Goal: Register for event/course: Register for event/course

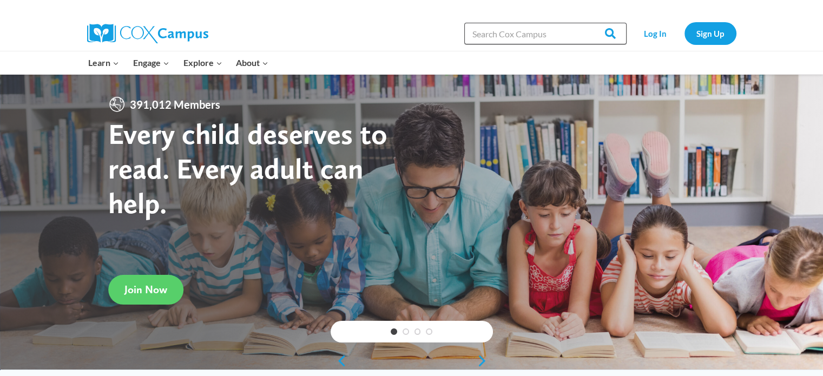
click at [513, 32] on input "Search in [URL][DOMAIN_NAME]" at bounding box center [545, 34] width 162 height 22
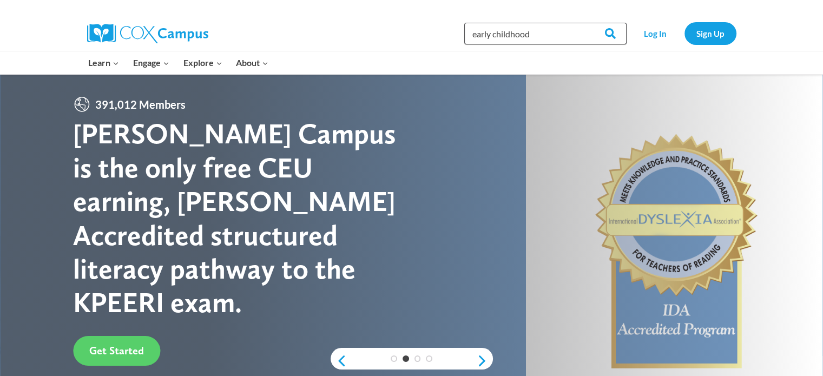
type input "early childhood"
click at [584, 23] on input "Search" at bounding box center [605, 34] width 42 height 22
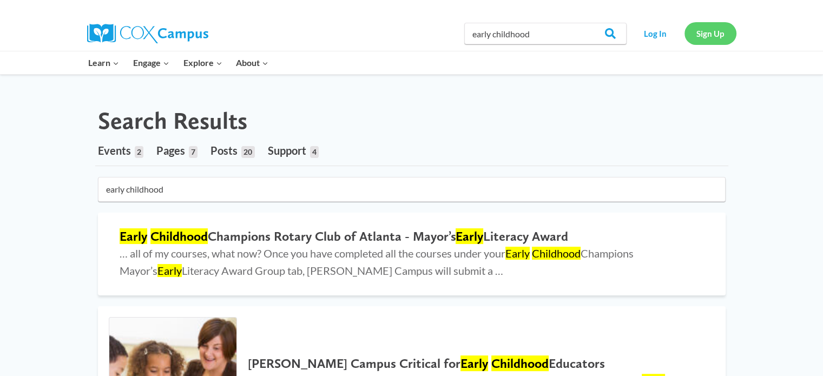
click at [713, 36] on link "Sign Up" at bounding box center [710, 33] width 52 height 22
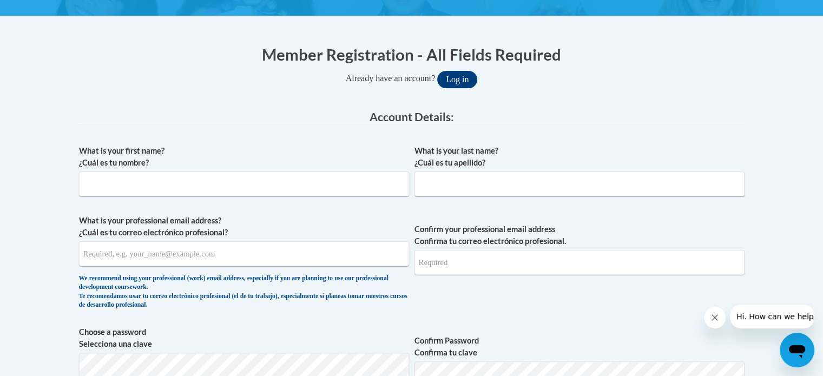
scroll to position [190, 0]
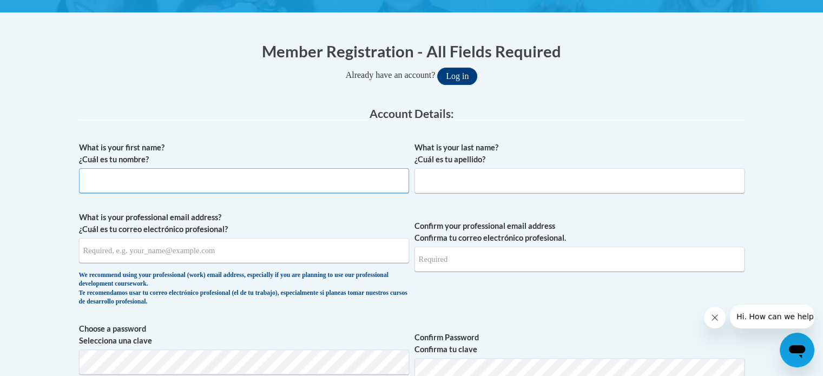
click at [191, 174] on input "What is your first name? ¿Cuál es tu nombre?" at bounding box center [244, 180] width 330 height 25
type input "Kristi"
type input "Farnsworth"
type input "kristealyn@gmail.com"
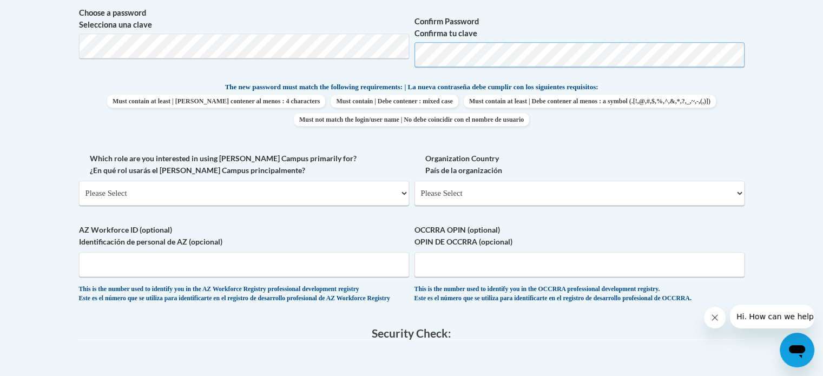
scroll to position [560, 0]
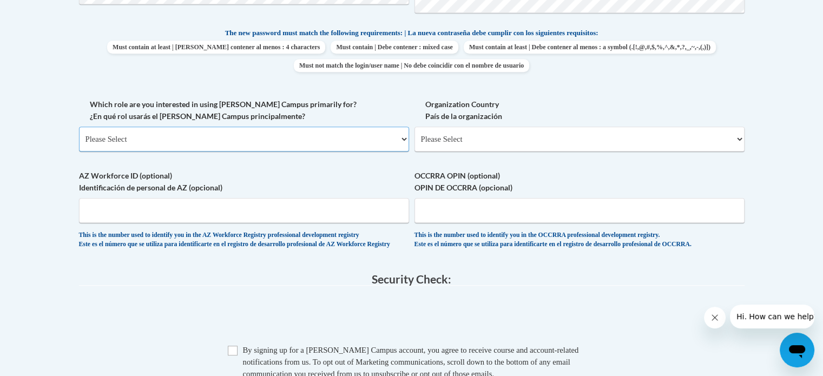
click at [228, 145] on select "Please Select College/University | Colegio/Universidad Community/Nonprofit Part…" at bounding box center [244, 139] width 330 height 25
select select "fbf2d438-af2f-41f8-98f1-81c410e29de3"
click at [79, 127] on select "Please Select College/University | Colegio/Universidad Community/Nonprofit Part…" at bounding box center [244, 139] width 330 height 25
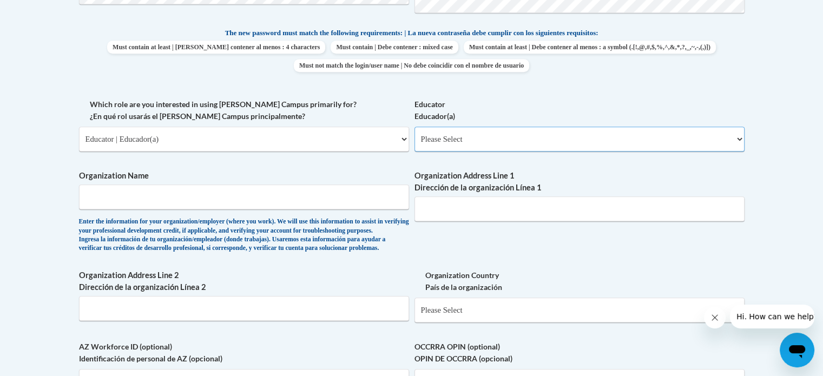
click at [475, 138] on select "Please Select Early Learning/Daycare Teacher/Family Home Care Provider | Maestr…" at bounding box center [579, 139] width 330 height 25
select select "5e2af403-4f2c-4e49-a02f-103e55d7b75b"
click at [414, 127] on select "Please Select Early Learning/Daycare Teacher/Family Home Care Provider | Maestr…" at bounding box center [579, 139] width 330 height 25
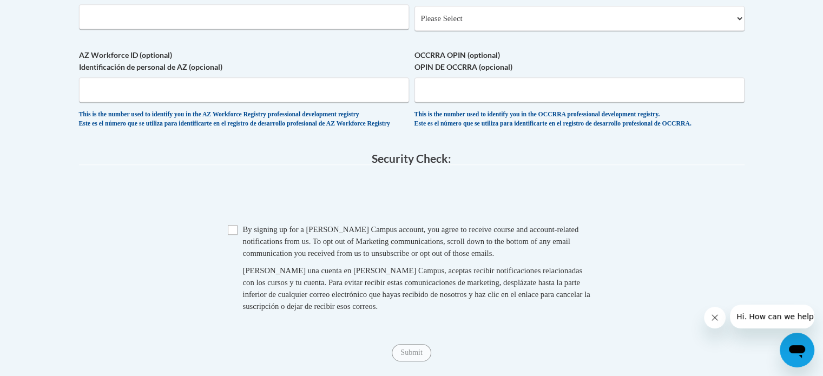
scroll to position [857, 0]
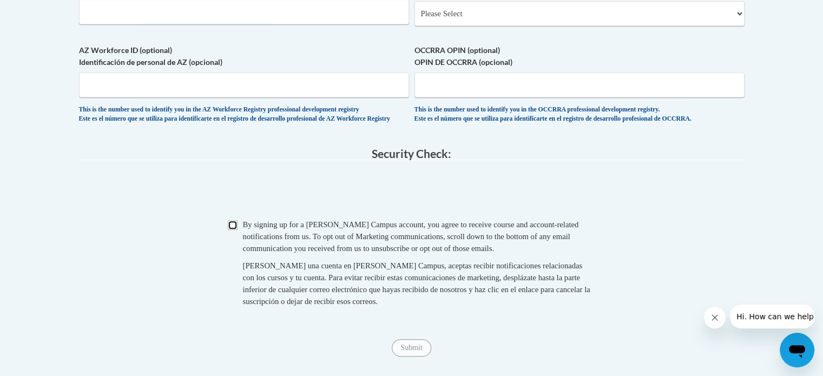
click at [231, 230] on input "Checkbox" at bounding box center [233, 225] width 10 height 10
checkbox input "true"
click at [422, 356] on input "Submit" at bounding box center [411, 347] width 39 height 17
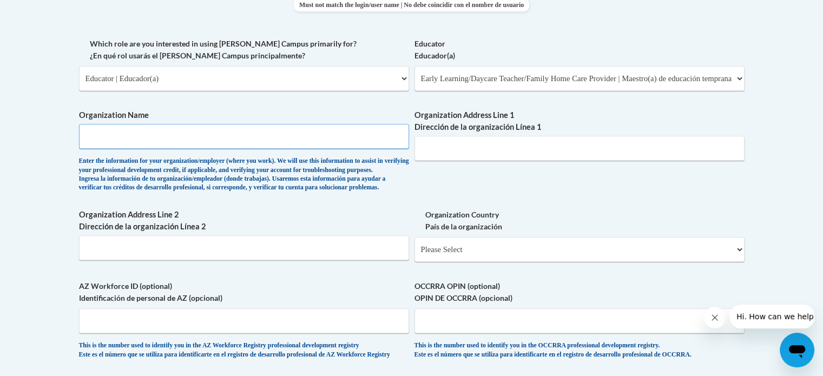
scroll to position [618, 0]
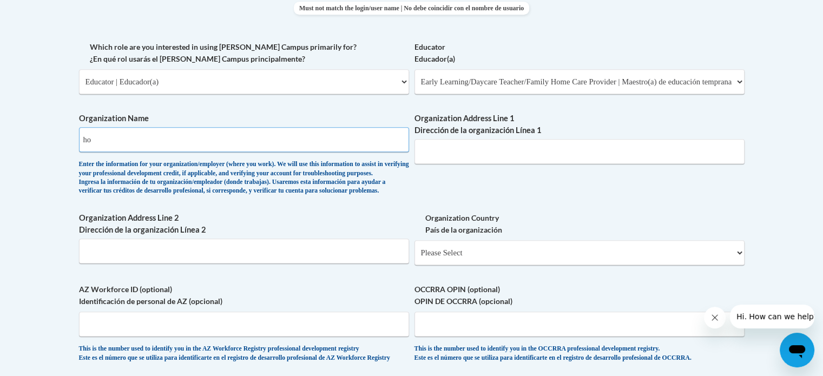
type input "h"
type input "North Heights"
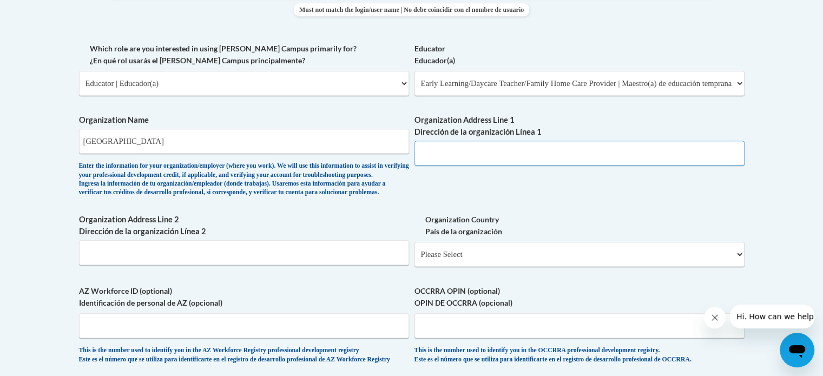
scroll to position [482, 0]
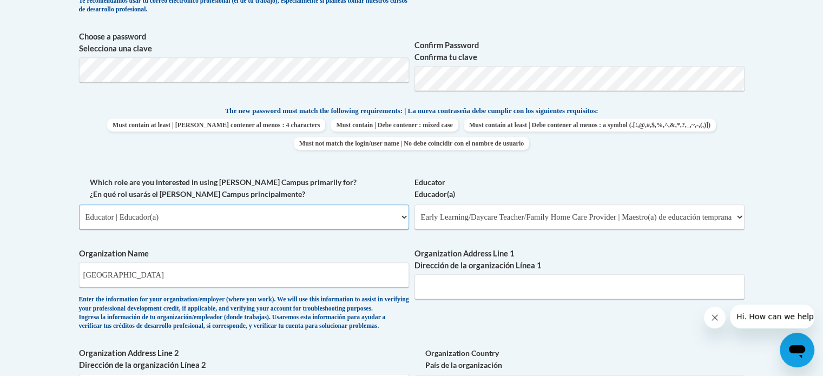
click at [394, 217] on select "Please Select College/University | Colegio/Universidad Community/Nonprofit Part…" at bounding box center [244, 216] width 330 height 25
select select "3271ce3a-a928-4b91-bcec-7d68f79f4f34"
click at [79, 204] on select "Please Select College/University | Colegio/Universidad Community/Nonprofit Part…" at bounding box center [244, 216] width 330 height 25
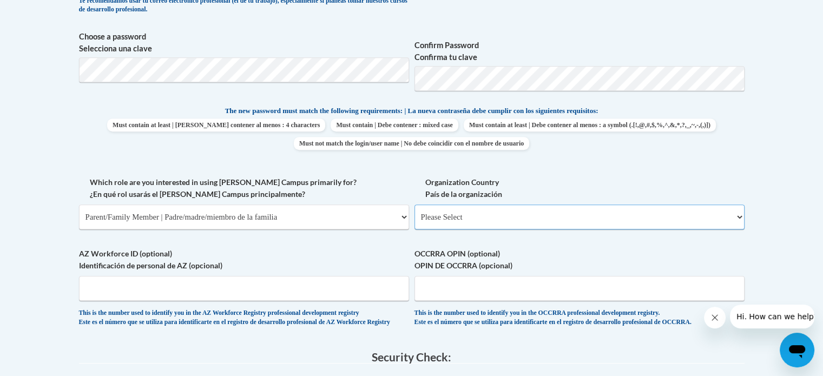
click at [504, 215] on select "Please Select United States | Estados Unidos Outside of the United States | Fue…" at bounding box center [579, 216] width 330 height 25
select select "ad49bcad-a171-4b2e-b99c-48b446064914"
click at [414, 204] on select "Please Select United States | Estados Unidos Outside of the United States | Fue…" at bounding box center [579, 216] width 330 height 25
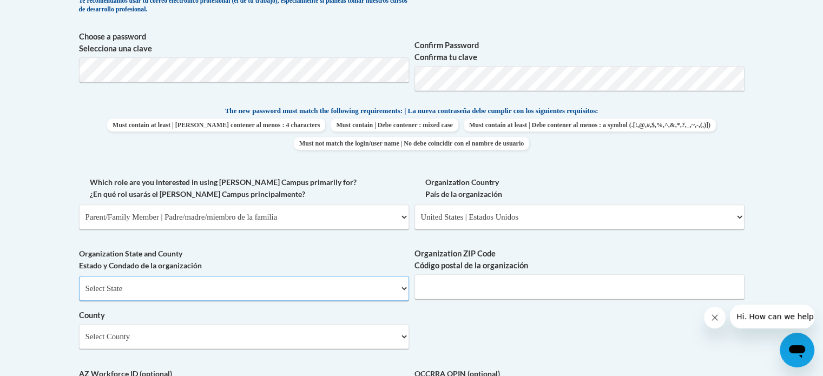
click at [307, 294] on select "Select State Alabama Alaska Arizona Arkansas California Colorado Connecticut De…" at bounding box center [244, 288] width 330 height 25
select select "Minnesota"
click at [79, 276] on select "Select State Alabama Alaska Arizona Arkansas California Colorado Connecticut De…" at bounding box center [244, 288] width 330 height 25
click at [465, 298] on input "Organization ZIP Code Código postal de la organización" at bounding box center [579, 286] width 330 height 25
type input "55014"
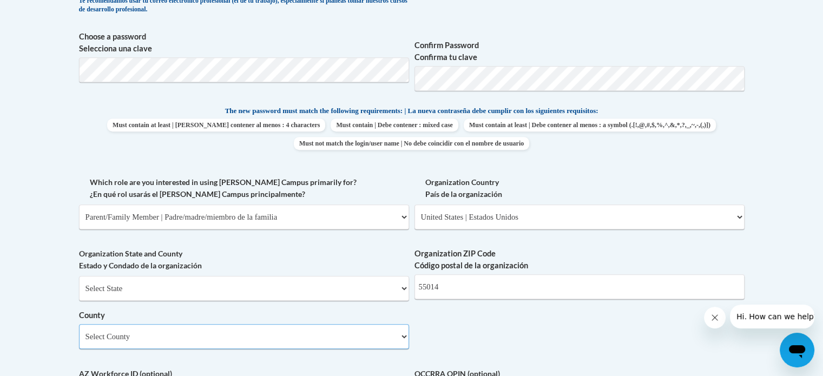
click at [169, 339] on select "Select County Aitkin Anoka Becker Beltrami Benton Big Stone Blue Earth Brown Ca…" at bounding box center [244, 336] width 330 height 25
select select "Anoka"
click at [79, 324] on select "Select County Aitkin Anoka Becker Beltrami Benton Big Stone Blue Earth Brown Ca…" at bounding box center [244, 336] width 330 height 25
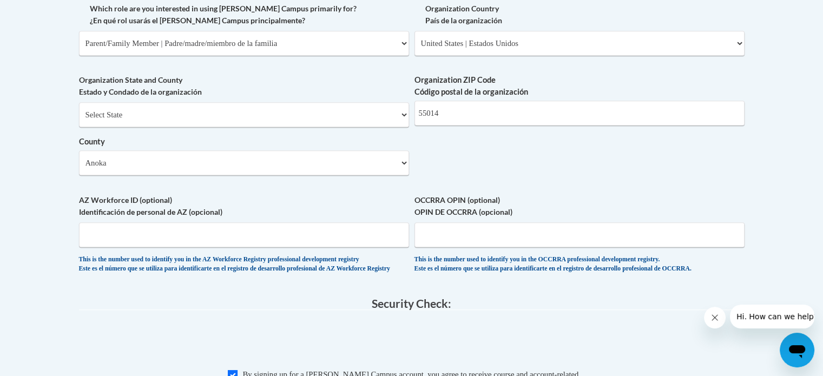
scroll to position [683, 0]
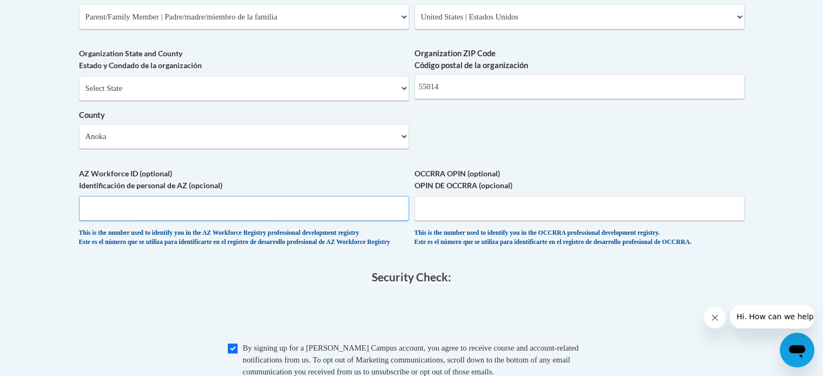
click at [372, 216] on input "AZ Workforce ID (optional) Identificación de personal de AZ (opcional)" at bounding box center [244, 208] width 330 height 25
type input "n"
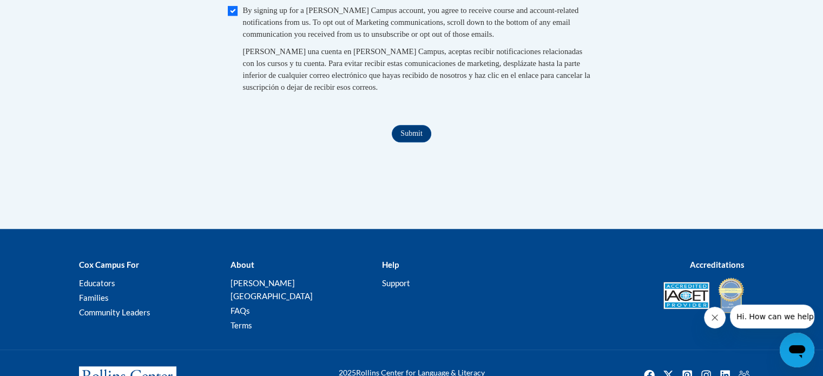
scroll to position [1037, 0]
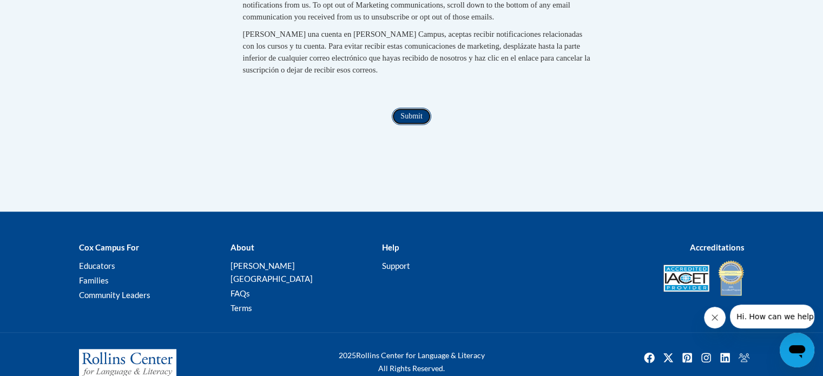
click at [420, 121] on input "Submit" at bounding box center [411, 116] width 39 height 17
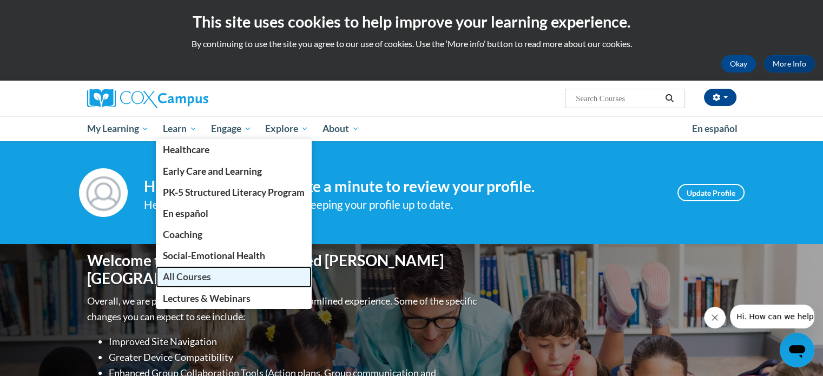
click at [199, 279] on span "All Courses" at bounding box center [187, 276] width 48 height 11
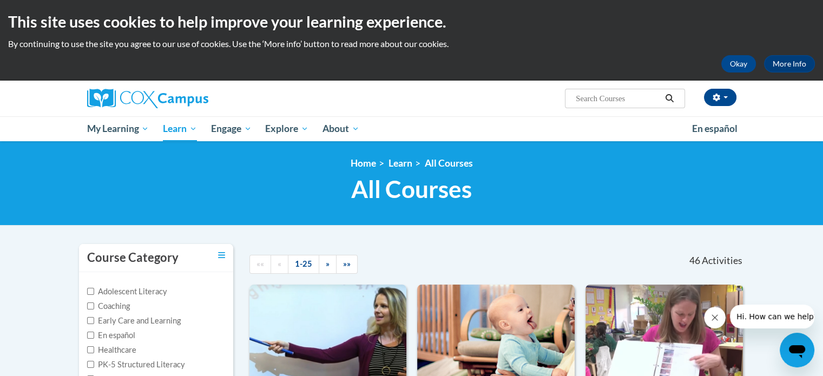
click at [602, 97] on input "Search..." at bounding box center [617, 98] width 87 height 13
type input "disabilit"
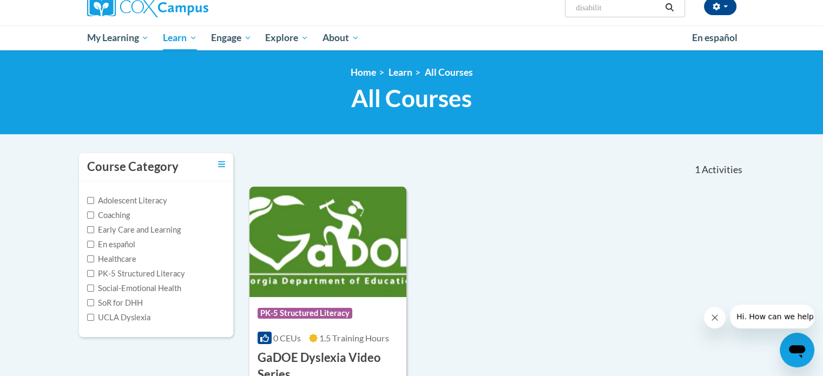
scroll to position [89, 0]
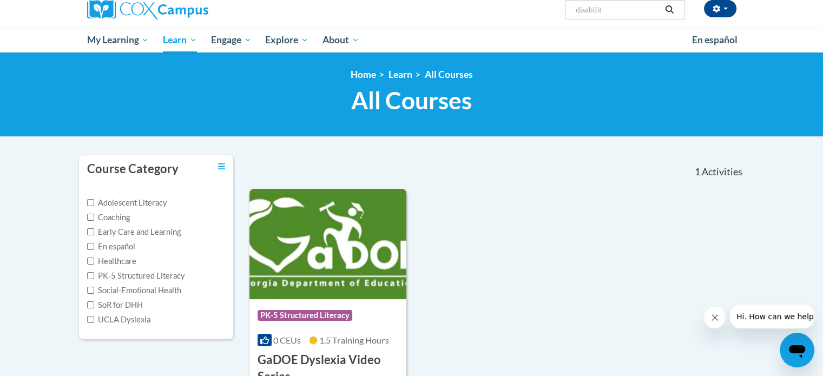
click at [629, 6] on input "disabilit" at bounding box center [617, 9] width 87 height 13
type input "d"
type input "culture"
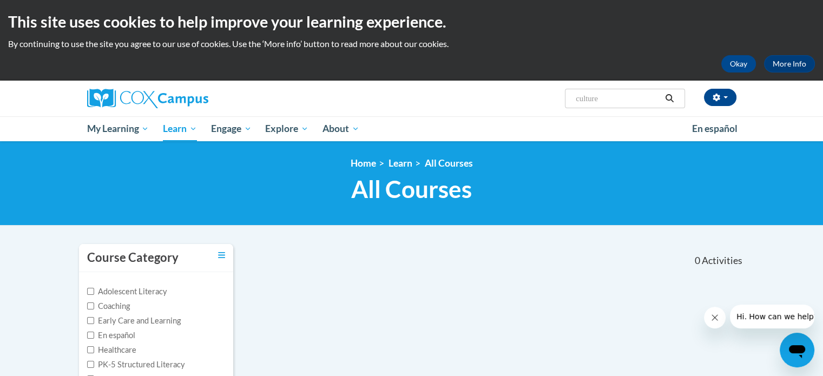
click at [619, 98] on input "culture" at bounding box center [617, 98] width 87 height 13
type input "c"
type input "diversity"
click at [630, 99] on input "diversity" at bounding box center [617, 98] width 87 height 13
type input "d"
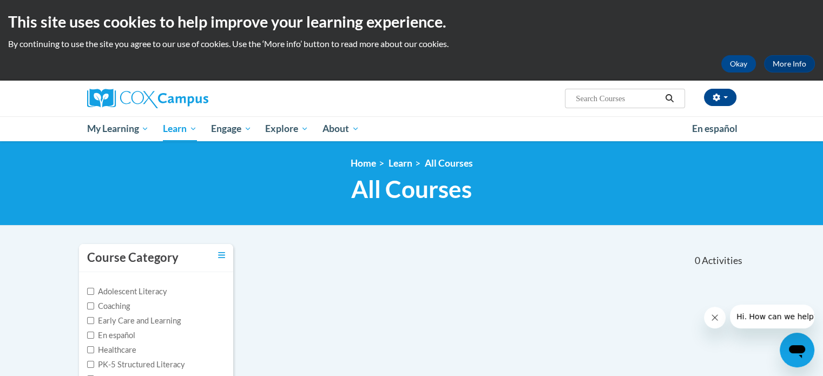
click at [630, 99] on input "Search..." at bounding box center [617, 98] width 87 height 13
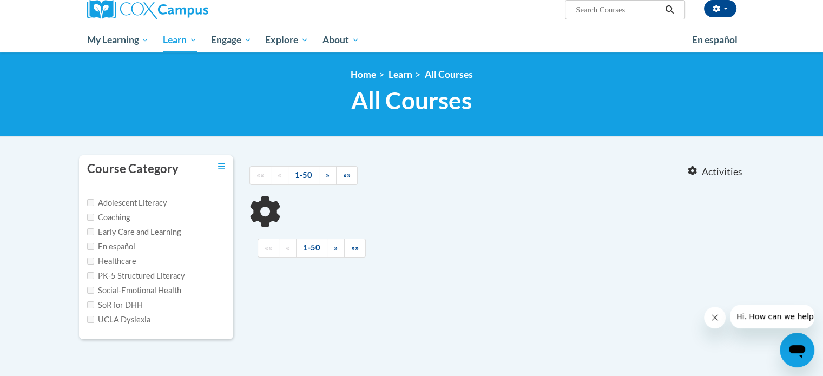
type input "disabilit"
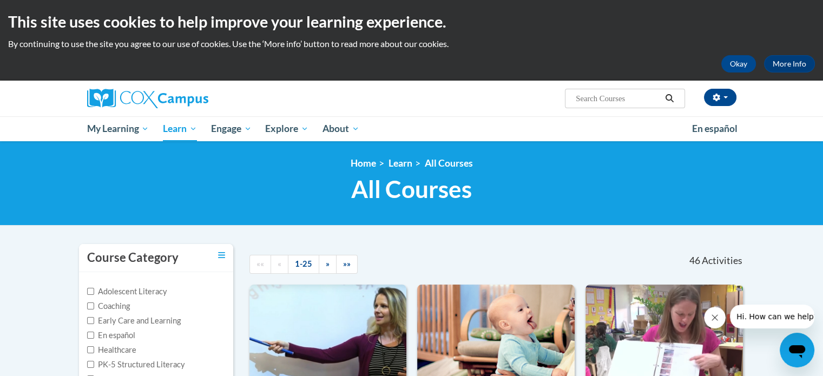
click at [618, 101] on input "Search..." at bounding box center [617, 98] width 87 height 13
type input "down syndrome"
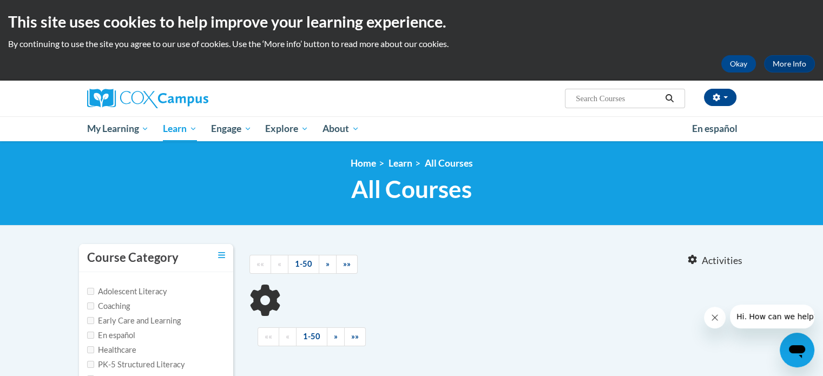
type input "down syndrome"
drag, startPoint x: 636, startPoint y: 101, endPoint x: 515, endPoint y: 111, distance: 121.1
click at [515, 111] on div "Kristi Farnsworth (Central Daylight Time GMT-0500 ) My Profile Inbox My Transcr…" at bounding box center [412, 99] width 682 height 36
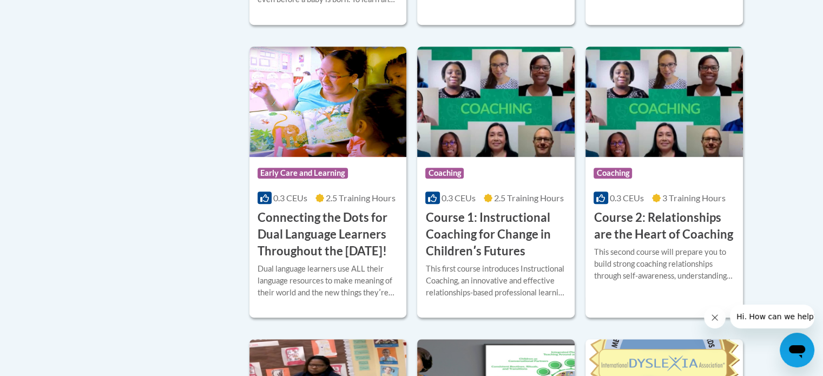
scroll to position [555, 0]
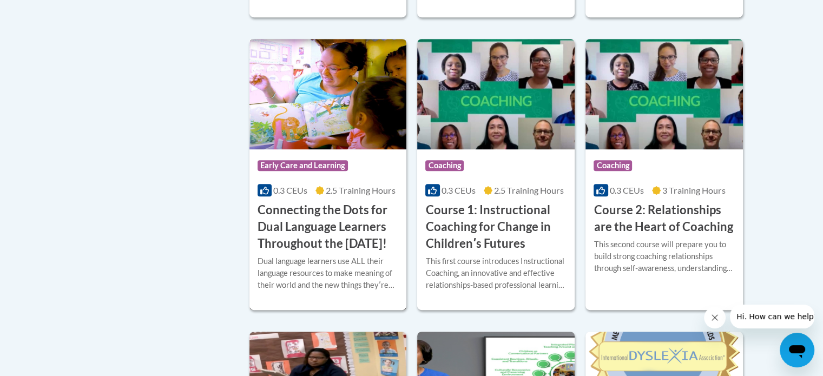
click at [317, 231] on h3 "Connecting the Dots for Dual Language Learners Throughout the [DATE]!" at bounding box center [327, 227] width 141 height 50
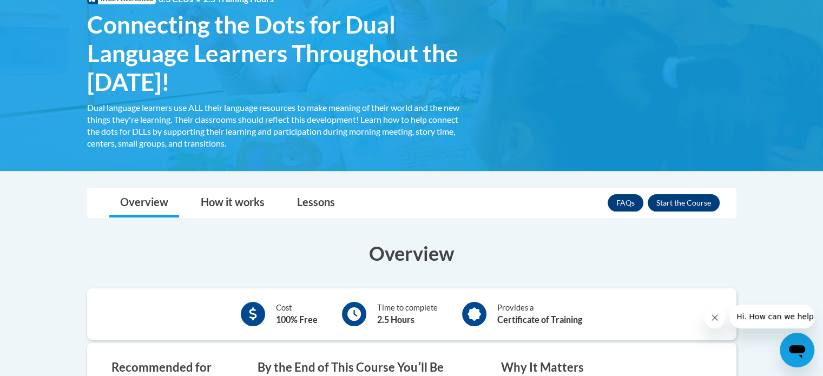
scroll to position [190, 0]
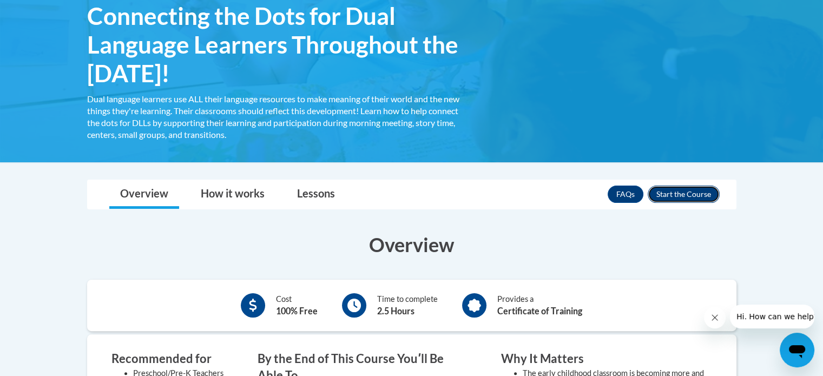
click at [676, 194] on button "Enroll" at bounding box center [683, 194] width 72 height 17
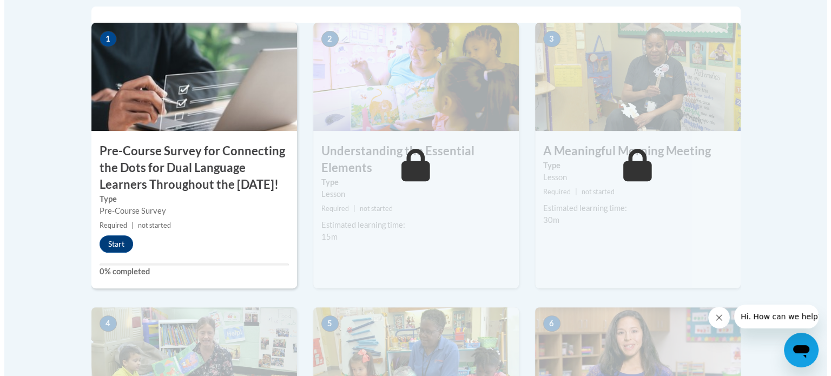
scroll to position [389, 0]
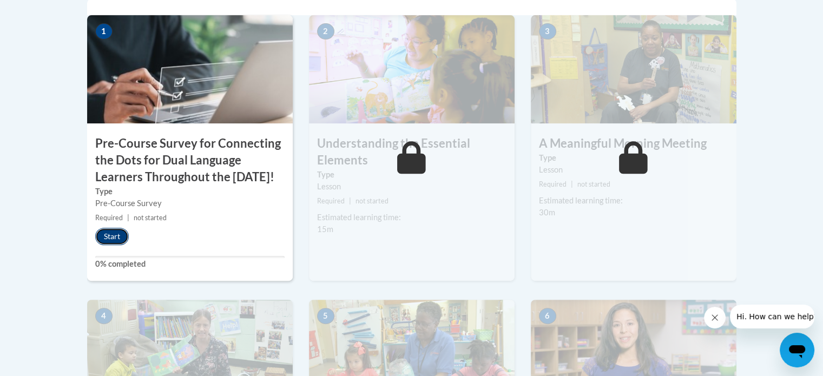
click at [110, 245] on button "Start" at bounding box center [112, 236] width 34 height 17
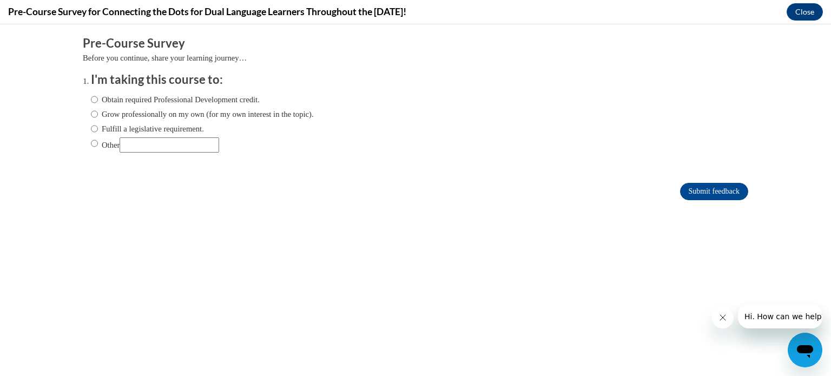
scroll to position [0, 0]
click at [91, 97] on input "Obtain required Professional Development credit." at bounding box center [94, 100] width 7 height 12
radio input "true"
click at [696, 188] on input "Submit feedback" at bounding box center [714, 191] width 68 height 17
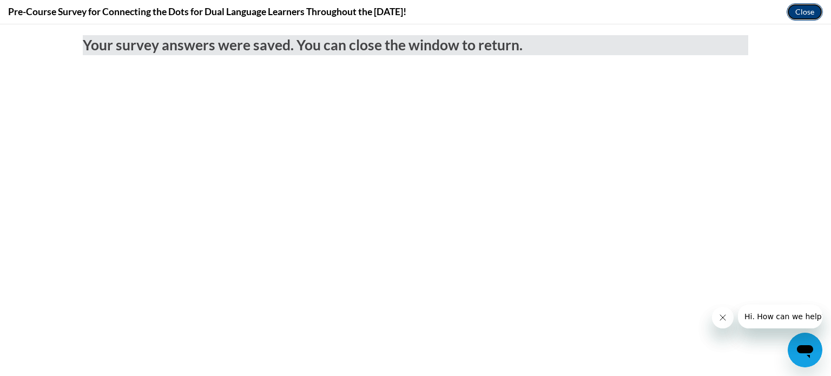
click at [792, 11] on button "Close" at bounding box center [804, 11] width 36 height 17
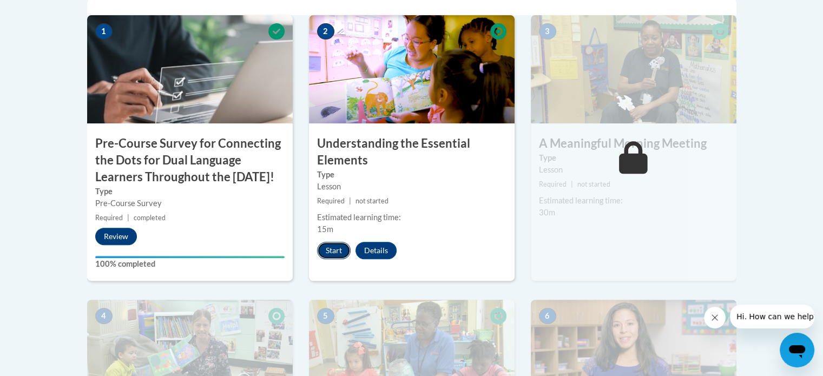
click at [335, 252] on button "Start" at bounding box center [334, 250] width 34 height 17
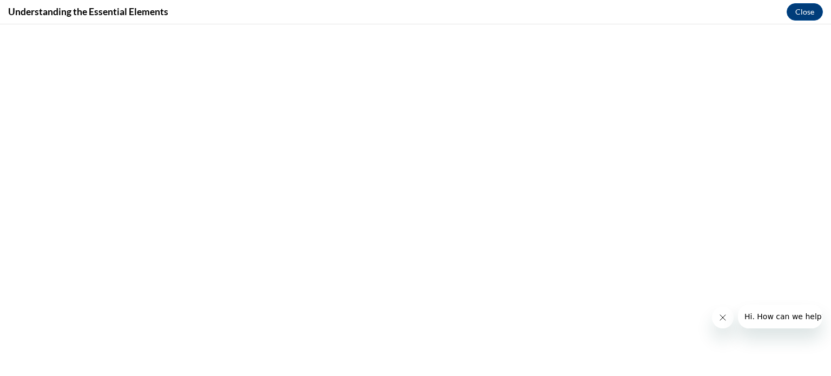
click at [724, 318] on icon "Close message from company" at bounding box center [722, 317] width 9 height 9
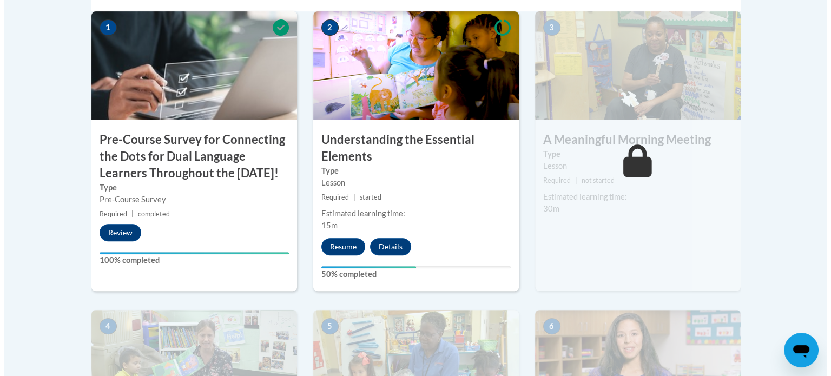
scroll to position [386, 0]
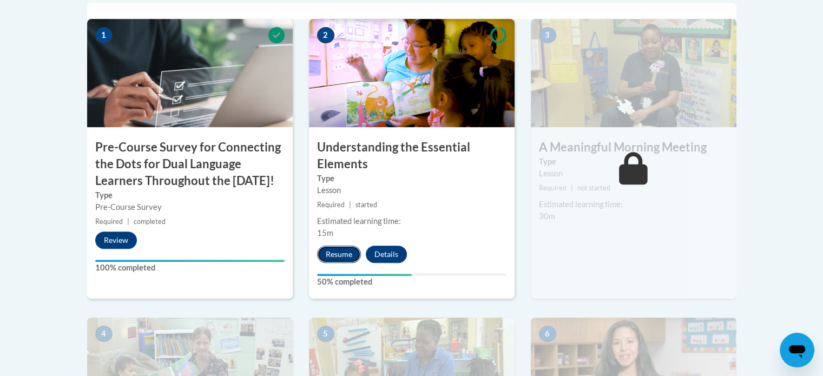
click at [338, 253] on button "Resume" at bounding box center [339, 254] width 44 height 17
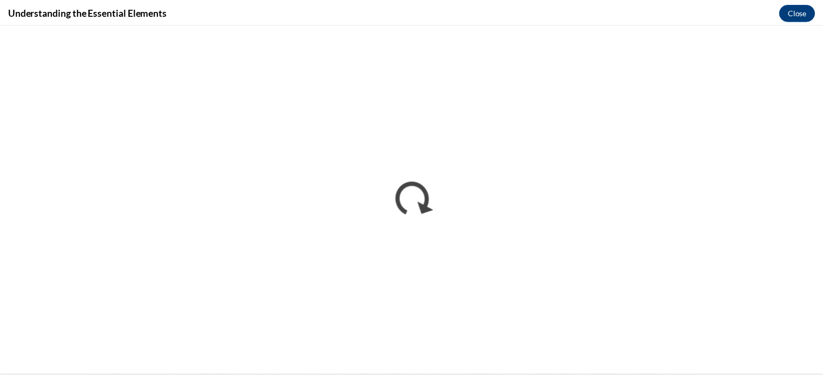
scroll to position [0, 0]
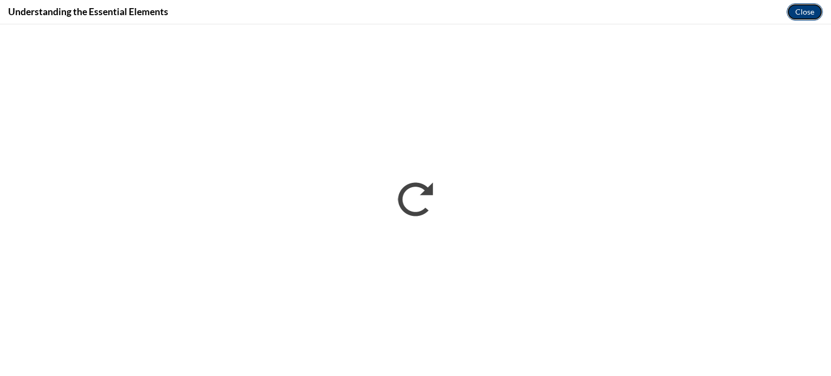
click at [798, 12] on button "Close" at bounding box center [804, 11] width 36 height 17
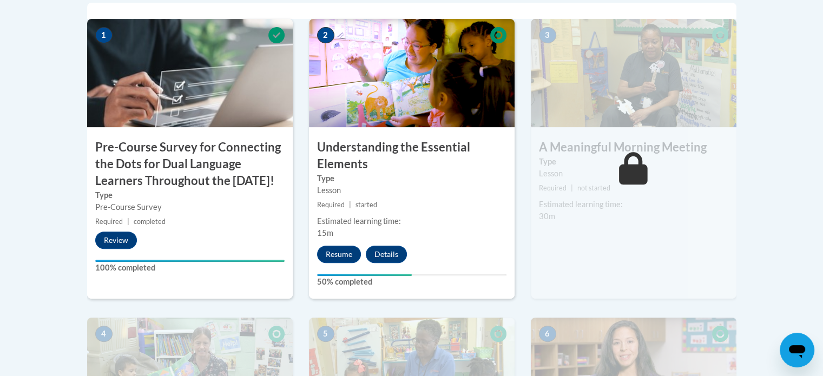
click at [683, 127] on div "3 A Meaningful Morning Meeting Type Lesson Required | not started Estimated lea…" at bounding box center [634, 159] width 206 height 280
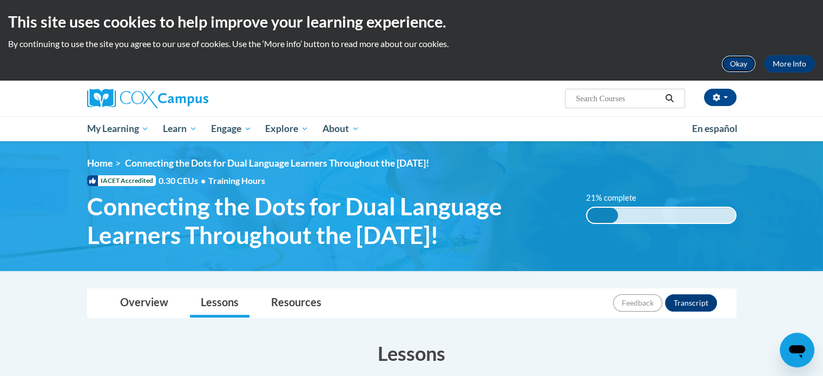
click at [738, 63] on button "Okay" at bounding box center [738, 63] width 35 height 17
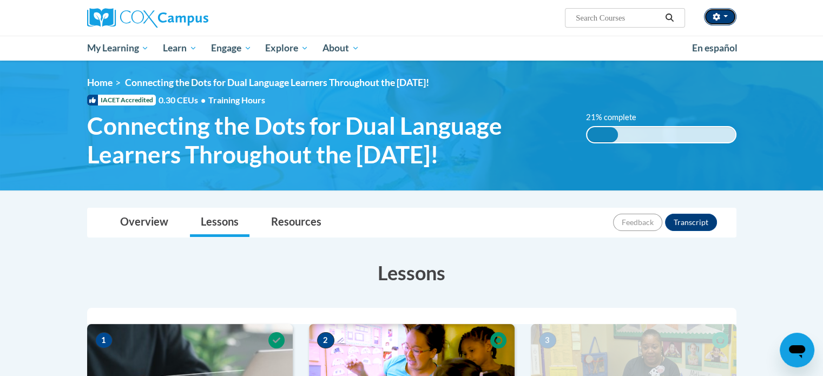
click at [728, 15] on button "button" at bounding box center [720, 16] width 32 height 17
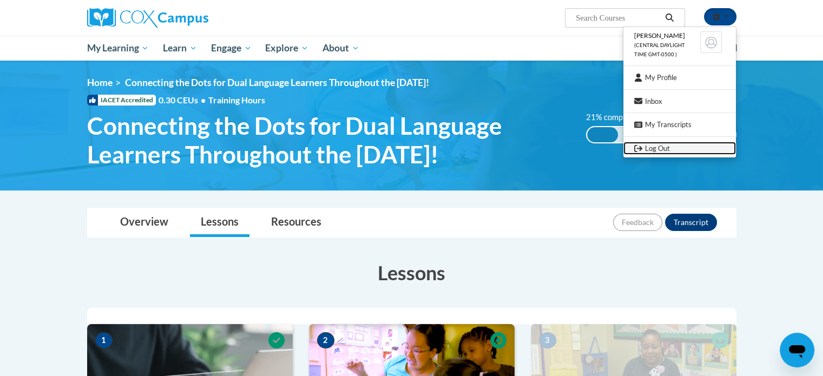
click at [665, 151] on link "Log Out" at bounding box center [679, 149] width 113 height 14
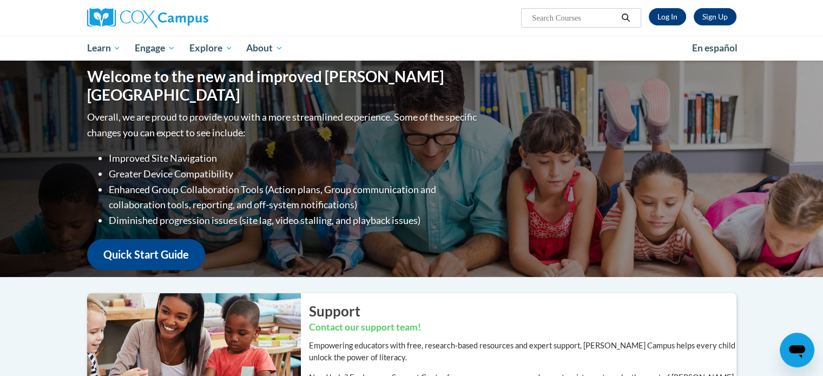
click at [575, 18] on input "Search..." at bounding box center [574, 17] width 87 height 13
type input "dual"
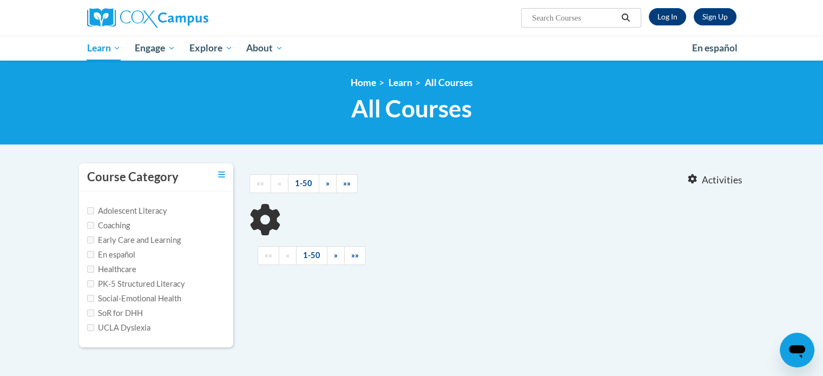
type input "dual"
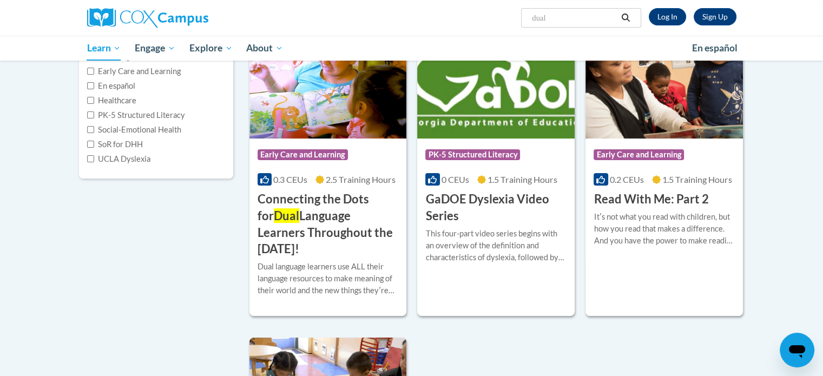
scroll to position [170, 0]
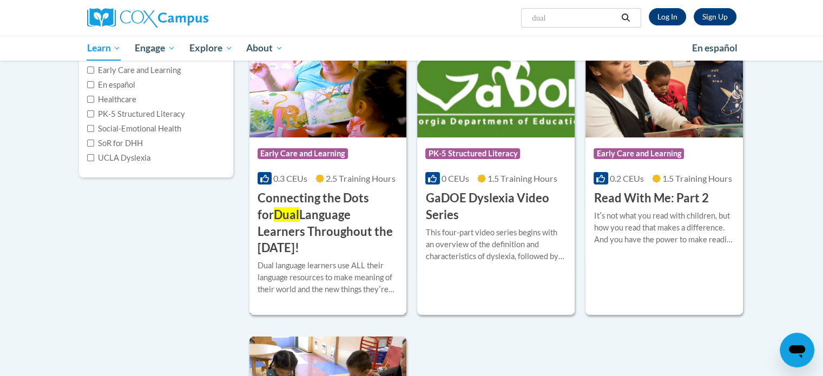
click at [340, 201] on h3 "Connecting the Dots for Dual Language Learners Throughout the [DATE]!" at bounding box center [327, 223] width 141 height 67
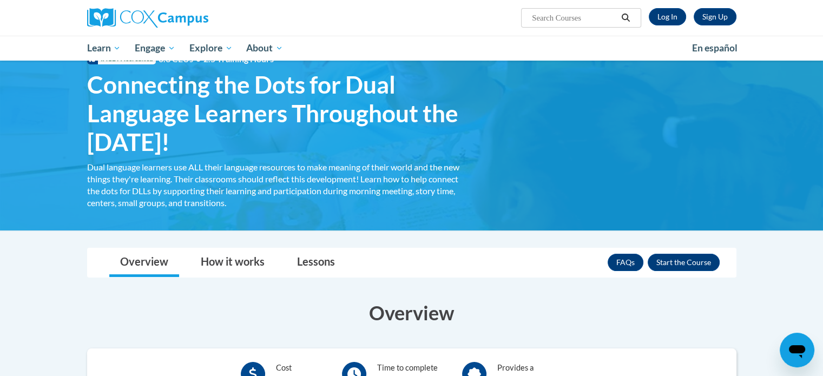
scroll to position [35, 0]
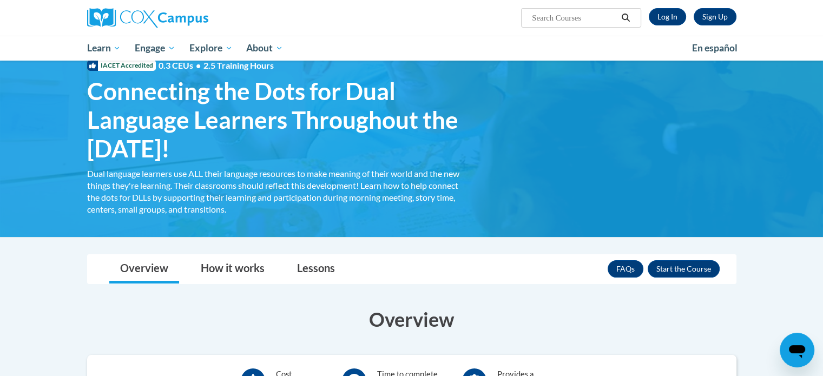
drag, startPoint x: 89, startPoint y: 91, endPoint x: 253, endPoint y: 150, distance: 174.9
click at [253, 150] on span "Connecting the Dots for Dual Language Learners Throughout the Preschool Day!" at bounding box center [273, 119] width 373 height 85
copy span "Connecting the Dots for Dual Language Learners Throughout the Preschool Day!"
click at [520, 117] on div "<en>Home</en><fr>Accueil</fr><de>Zuhause</de><it>Casa</it><es>Casa</es><pt>Casa…" at bounding box center [412, 131] width 682 height 178
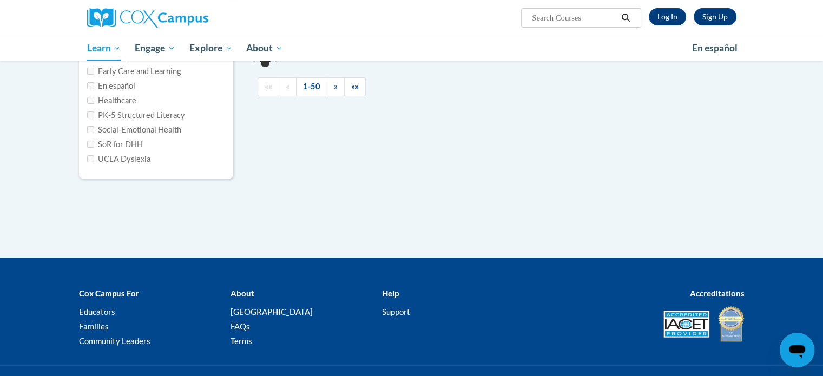
type input "dual"
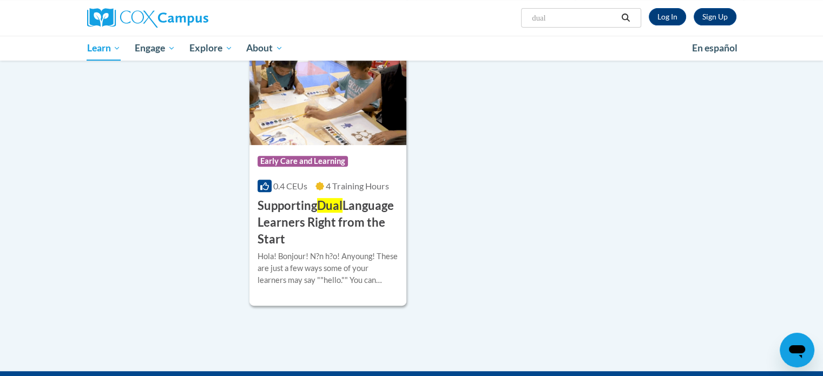
scroll to position [477, 0]
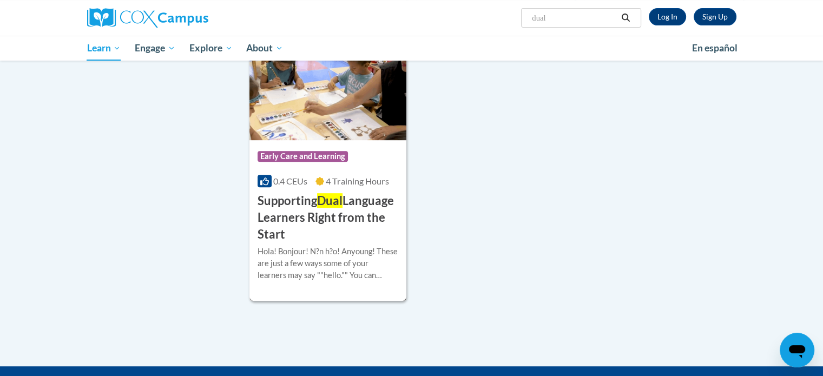
click at [350, 216] on h3 "Supporting Dual Language Learners Right from the Start" at bounding box center [327, 218] width 141 height 50
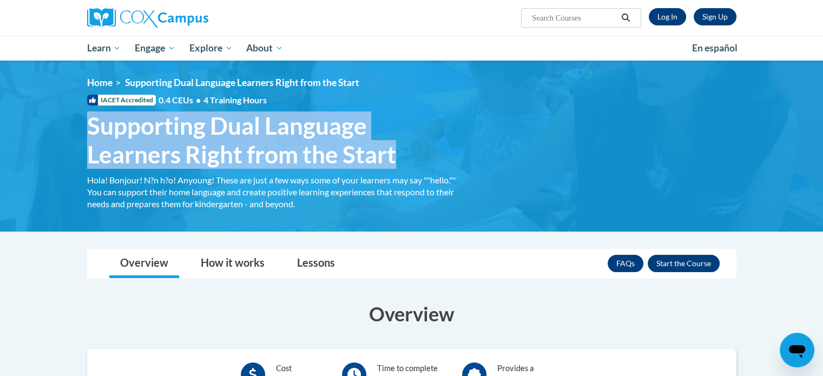
drag, startPoint x: 88, startPoint y: 125, endPoint x: 394, endPoint y: 166, distance: 309.4
click at [394, 166] on span "Supporting Dual Language Learners Right from the Start" at bounding box center [273, 139] width 373 height 57
copy span "Supporting Dual Language Learners Right from the Start"
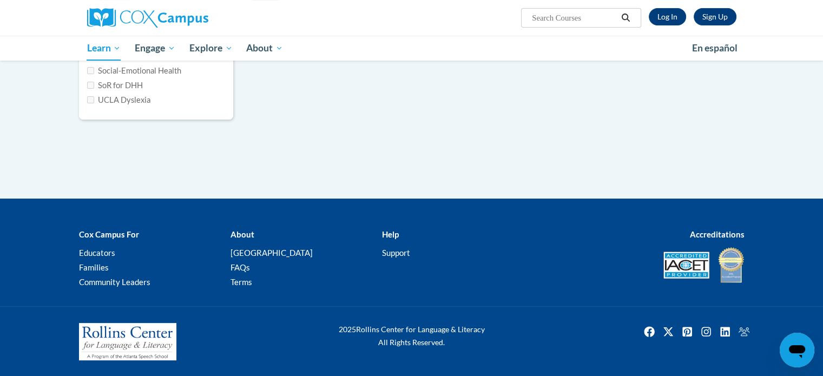
type input "dual"
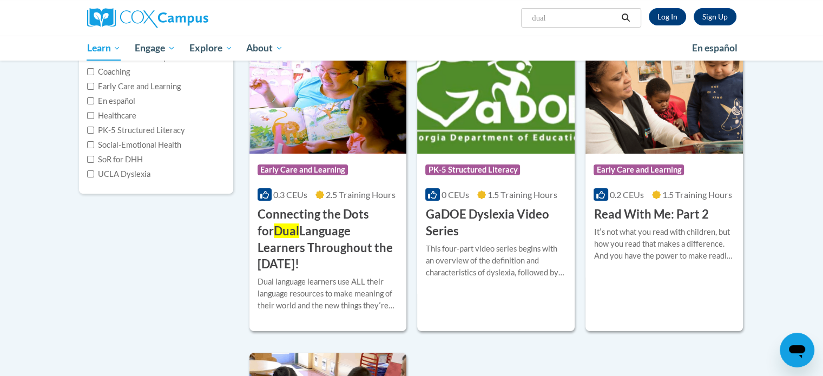
scroll to position [155, 0]
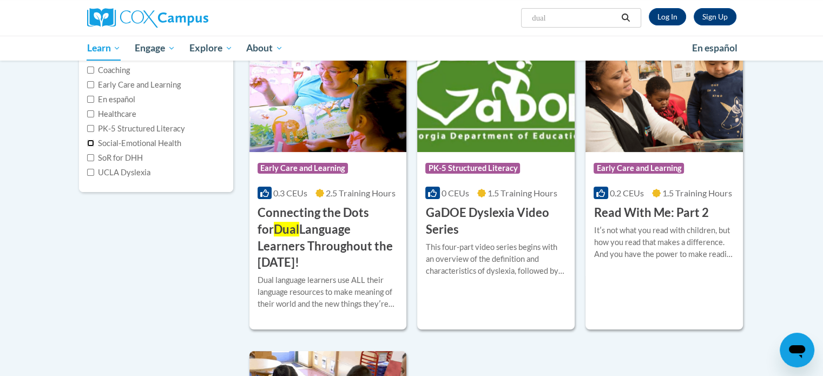
click at [90, 143] on input "Social-Emotional Health" at bounding box center [90, 143] width 7 height 7
checkbox input "true"
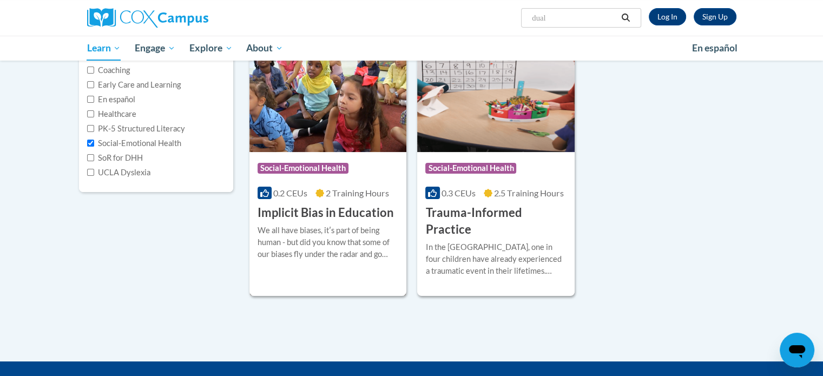
click at [305, 214] on h3 "Implicit Bias in Education" at bounding box center [325, 212] width 136 height 17
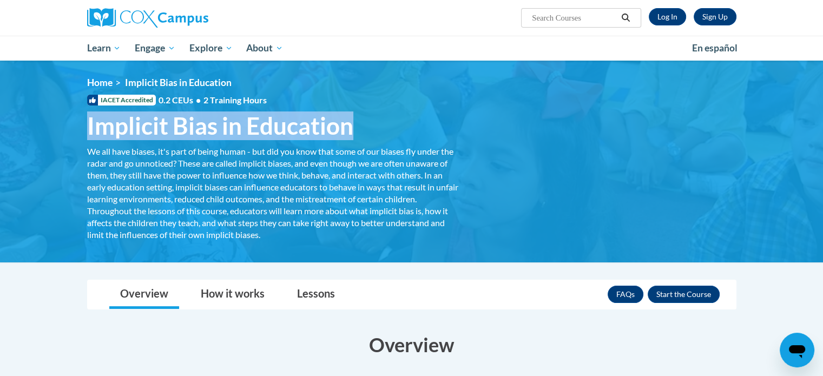
drag, startPoint x: 87, startPoint y: 129, endPoint x: 370, endPoint y: 131, distance: 283.4
click at [370, 131] on h1 "Implicit Bias in Education We all have biases, it's part of being human - but d…" at bounding box center [273, 125] width 389 height 29
copy span "Implicit Bias in Education"
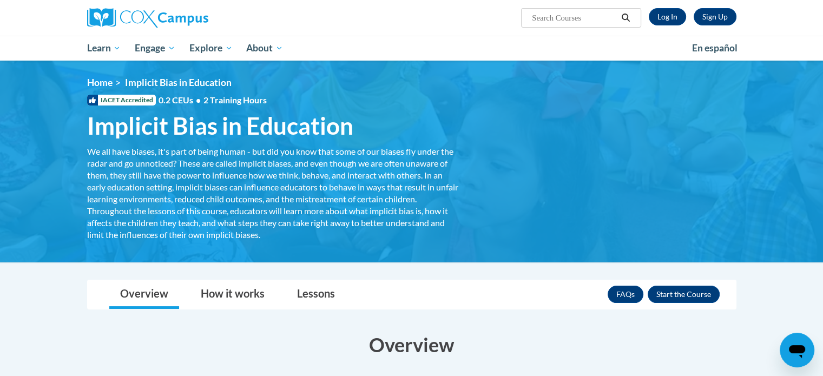
click at [581, 14] on input "Search..." at bounding box center [574, 17] width 87 height 13
type input "disability"
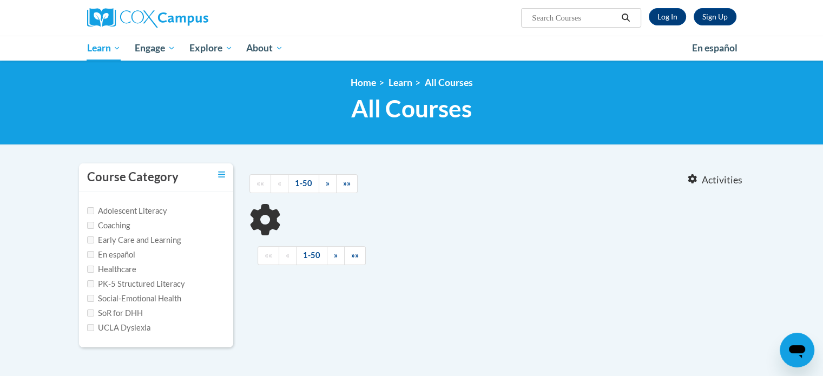
type input "disability"
click at [91, 297] on input "Social-Emotional Health" at bounding box center [90, 298] width 7 height 7
checkbox input "true"
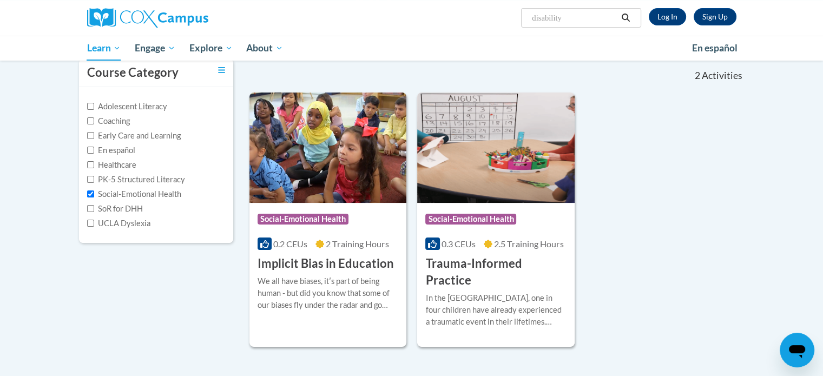
scroll to position [117, 0]
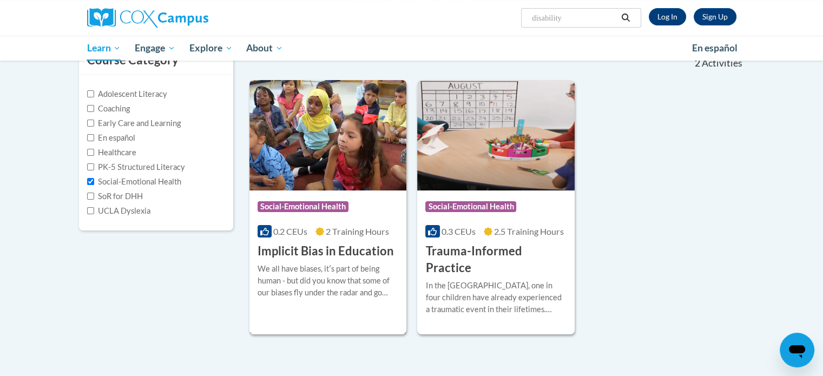
click at [348, 247] on h3 "Implicit Bias in Education" at bounding box center [325, 251] width 136 height 17
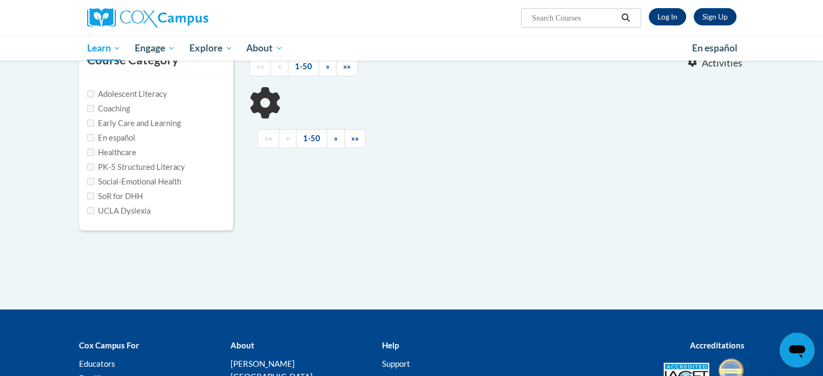
type input "disability"
click at [121, 179] on label "Social-Emotional Health" at bounding box center [134, 182] width 94 height 12
click at [94, 179] on input "Social-Emotional Health" at bounding box center [90, 181] width 7 height 7
checkbox input "true"
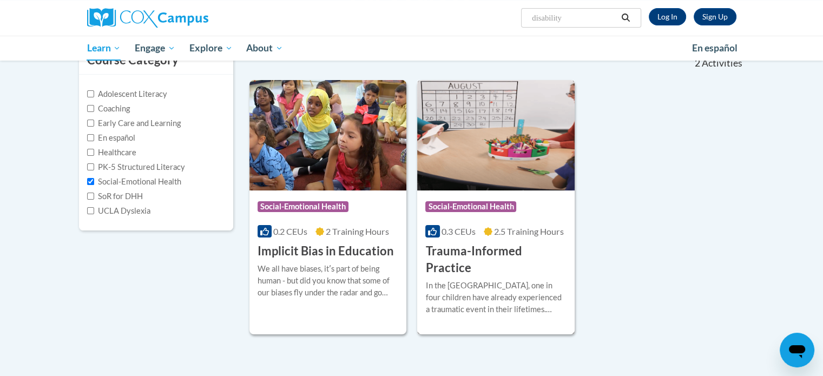
click at [500, 250] on h3 "Trauma-Informed Practice" at bounding box center [495, 260] width 141 height 34
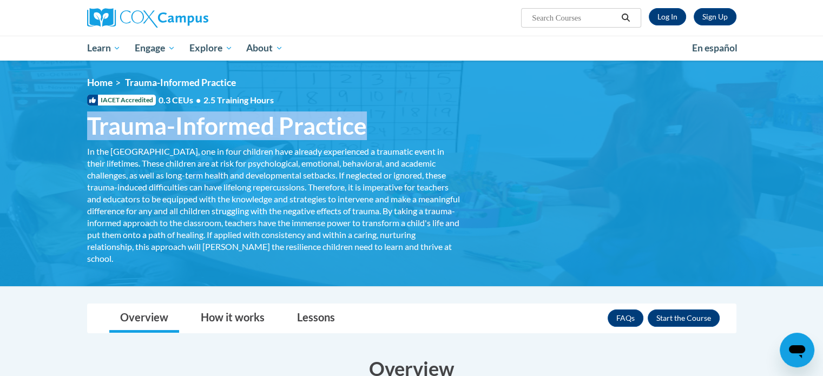
drag, startPoint x: 87, startPoint y: 127, endPoint x: 372, endPoint y: 131, distance: 285.1
click at [372, 131] on h1 "Trauma-Informed Practice In the United States, one in four children have alread…" at bounding box center [273, 125] width 389 height 29
copy span "Trauma-Informed Practice"
click at [484, 140] on div "<en>Home</en><fr>Accueil</fr><de>Zuhause</de><it>Casa</it><es>Casa</es><pt>Casa…" at bounding box center [412, 173] width 682 height 193
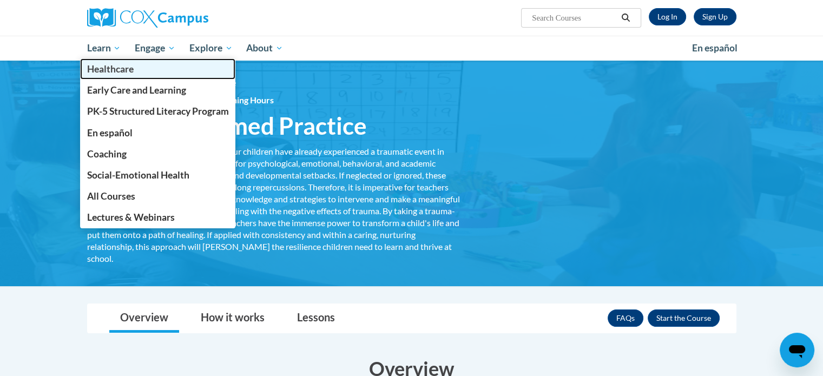
click at [125, 75] on link "Healthcare" at bounding box center [158, 68] width 156 height 21
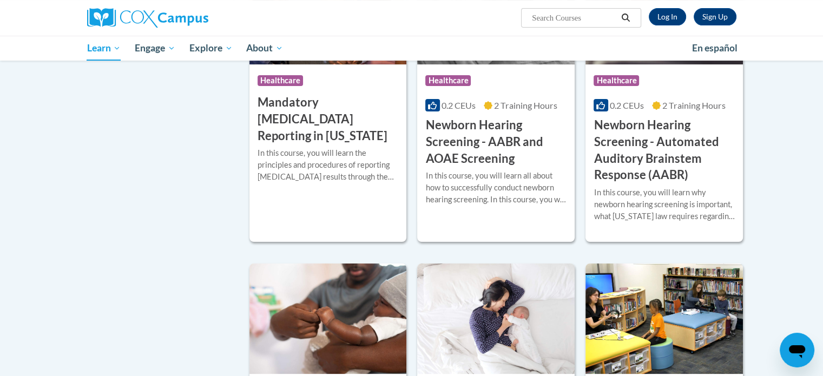
scroll to position [6, 0]
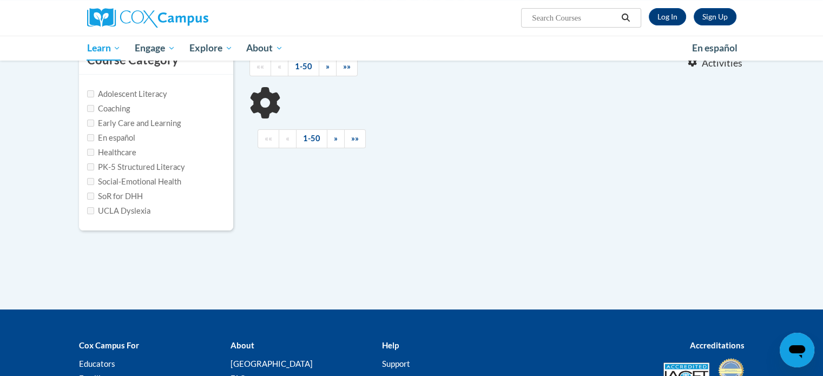
type input "disability"
click at [90, 121] on input "Early Care and Learning" at bounding box center [90, 123] width 7 height 7
checkbox input "true"
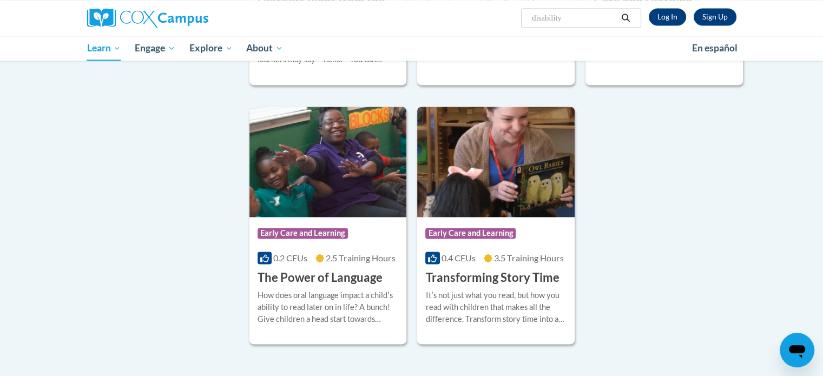
scroll to position [1557, 0]
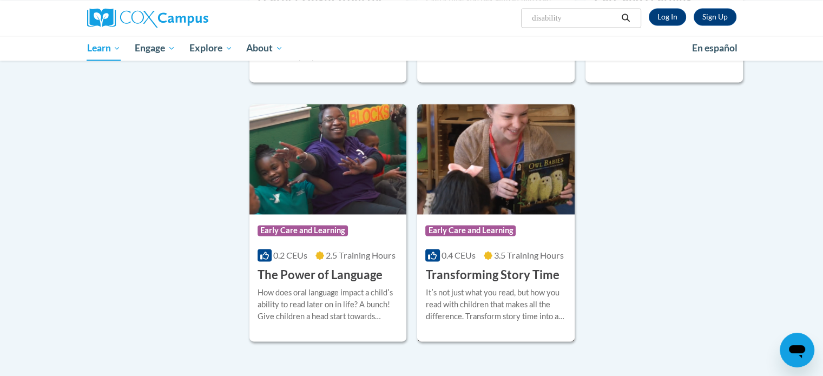
click at [488, 283] on h3 "Transforming Story Time" at bounding box center [492, 275] width 134 height 17
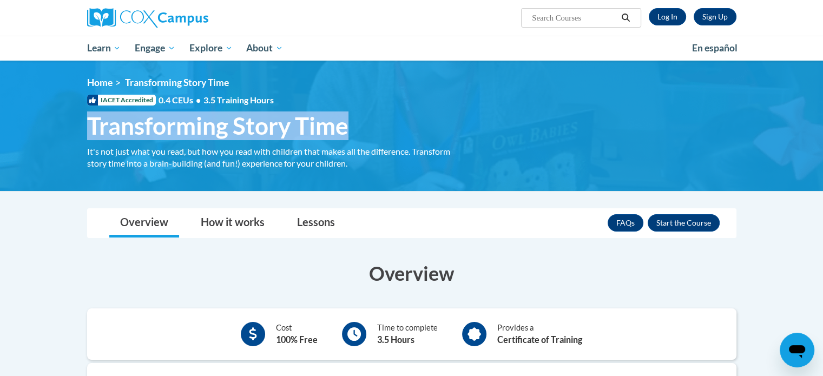
drag, startPoint x: 90, startPoint y: 125, endPoint x: 358, endPoint y: 125, distance: 267.7
click at [358, 125] on h1 "Transforming Story Time It's not just what you read, but how you read with chil…" at bounding box center [273, 125] width 389 height 29
copy span "Transforming Story Time"
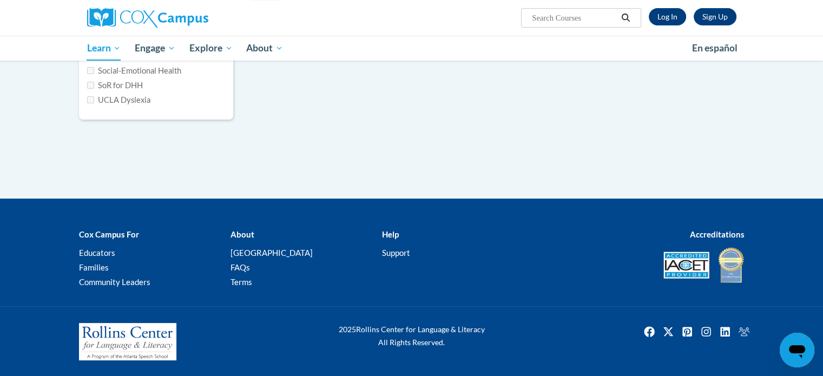
type input "disability"
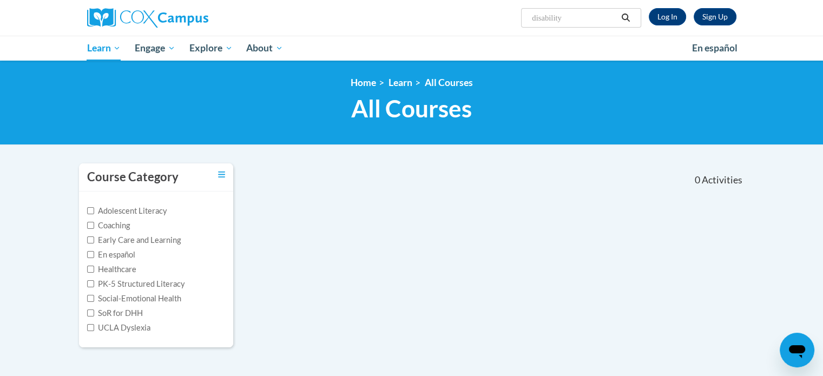
click at [130, 237] on label "Early Care and Learning" at bounding box center [134, 240] width 94 height 12
click at [94, 237] on input "Early Care and Learning" at bounding box center [90, 239] width 7 height 7
click at [130, 237] on label "Early Care and Learning" at bounding box center [134, 240] width 94 height 12
click at [94, 237] on input "Early Care and Learning" at bounding box center [90, 239] width 7 height 7
checkbox input "false"
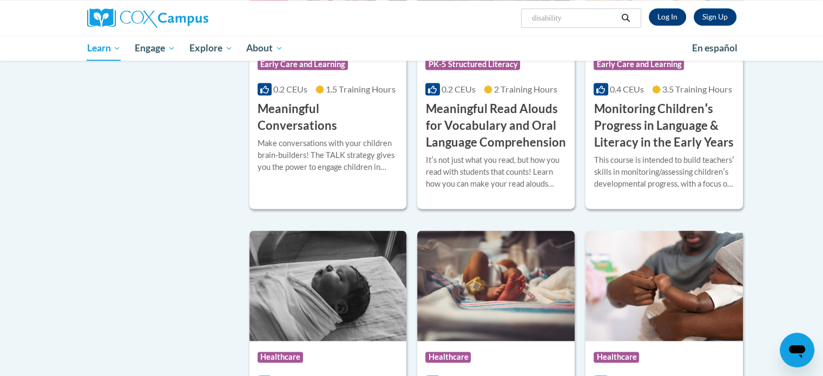
scroll to position [1711, 0]
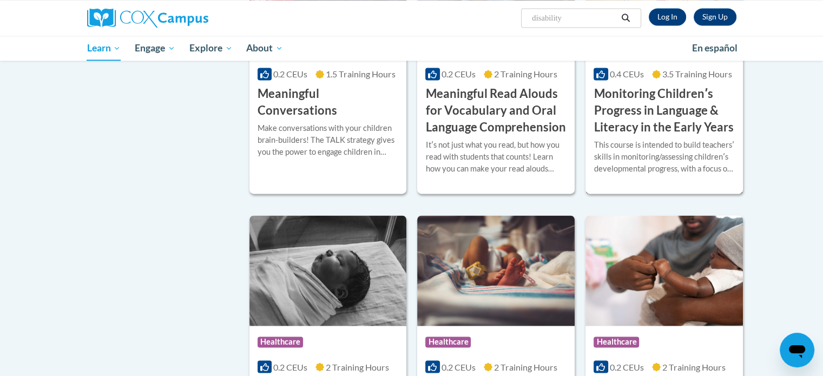
click at [653, 135] on h3 "Monitoring Childrenʹs Progress in Language & Literacy in the Early Years" at bounding box center [663, 110] width 141 height 50
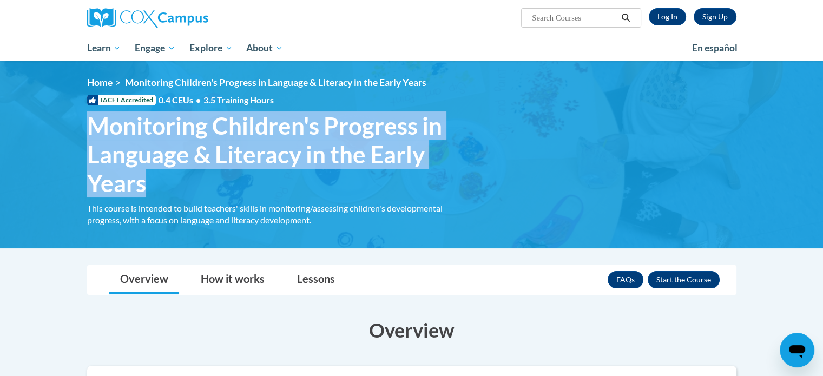
drag, startPoint x: 87, startPoint y: 125, endPoint x: 156, endPoint y: 187, distance: 93.1
click at [156, 187] on span "Monitoring Children's Progress in Language & Literacy in the Early Years" at bounding box center [273, 153] width 373 height 85
copy span "Monitoring Children's Progress in Language & Literacy in the Early Years"
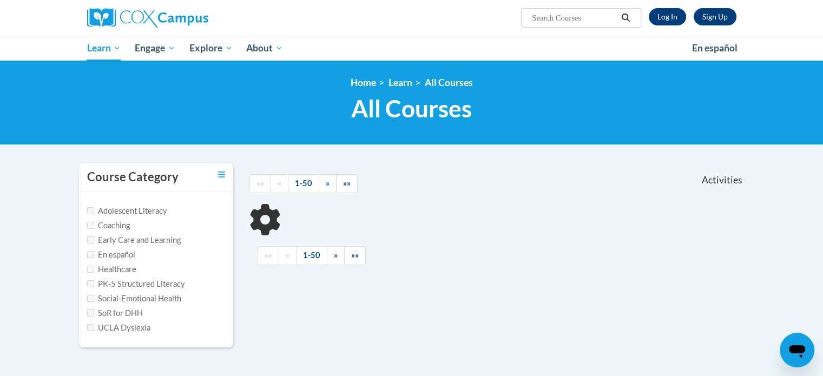
scroll to position [228, 0]
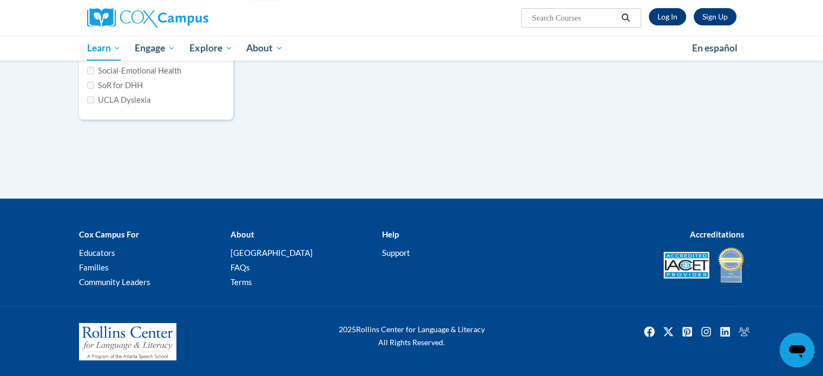
type input "disability"
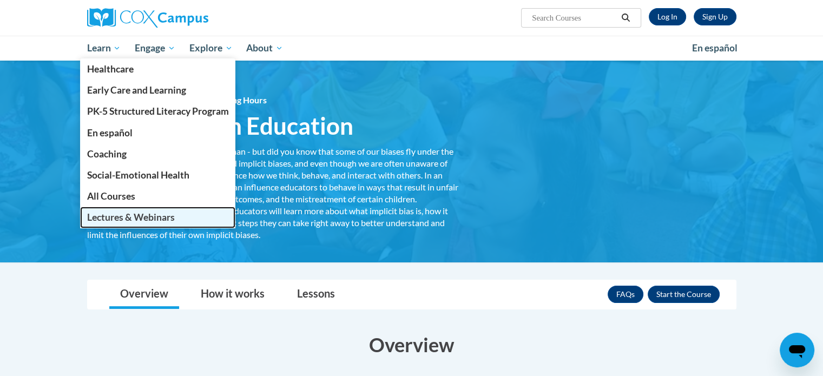
click at [137, 211] on span "Lectures & Webinars" at bounding box center [131, 216] width 88 height 11
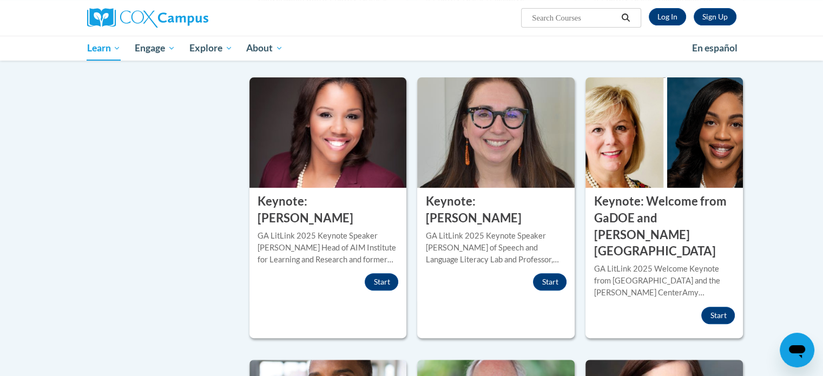
scroll to position [366, 0]
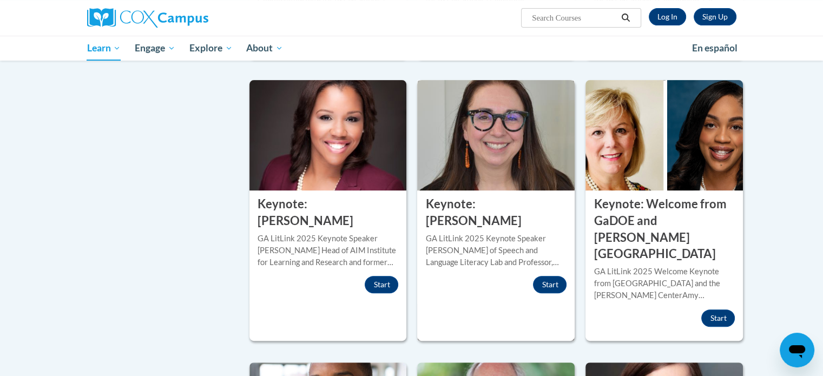
click at [476, 244] on div "GA LitLink 2025 Keynote Speaker [PERSON_NAME] of Speech and Language Literacy L…" at bounding box center [495, 251] width 141 height 36
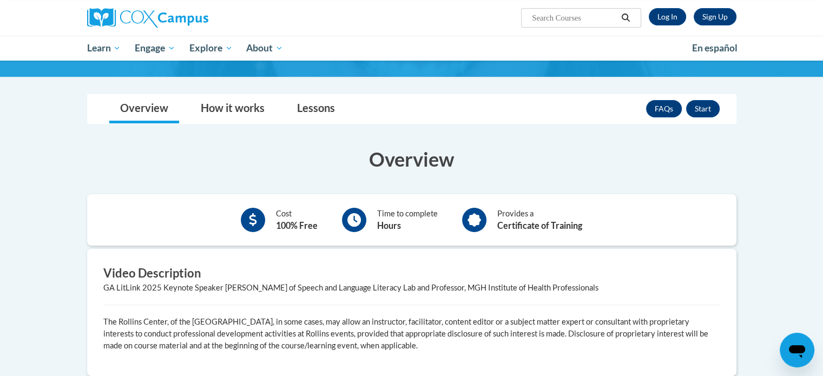
scroll to position [96, 0]
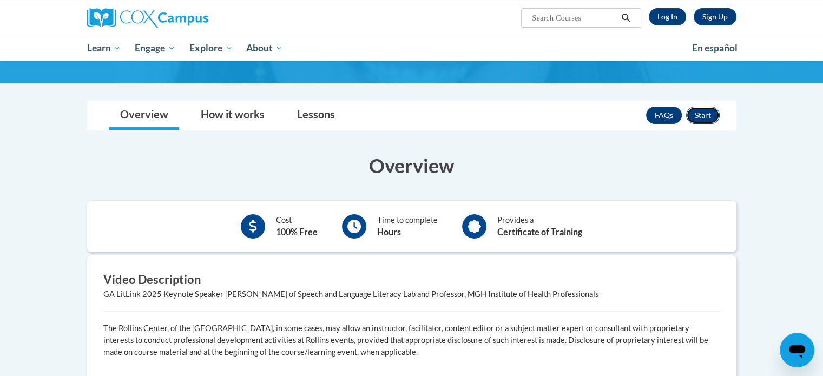
click at [693, 115] on button "Start" at bounding box center [703, 115] width 34 height 17
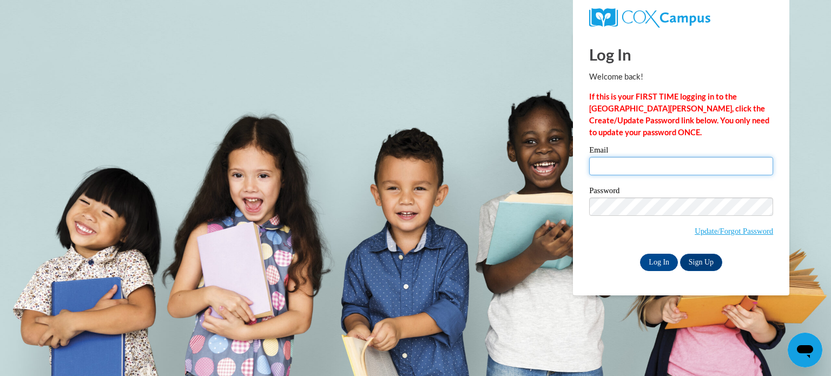
click at [693, 161] on input "Email" at bounding box center [681, 166] width 184 height 18
type input "kristealyn@gmail.com"
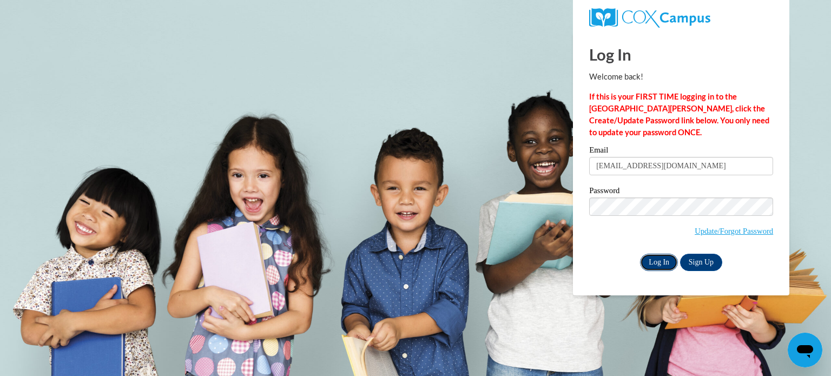
click at [658, 259] on input "Log In" at bounding box center [659, 262] width 38 height 17
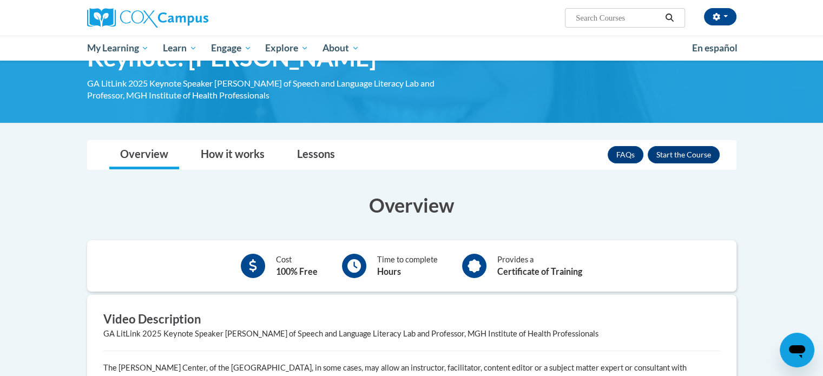
scroll to position [48, 0]
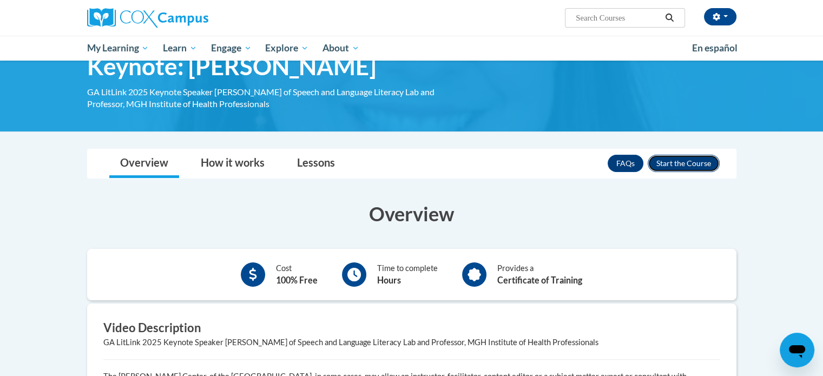
click at [683, 170] on button "Enroll" at bounding box center [683, 163] width 72 height 17
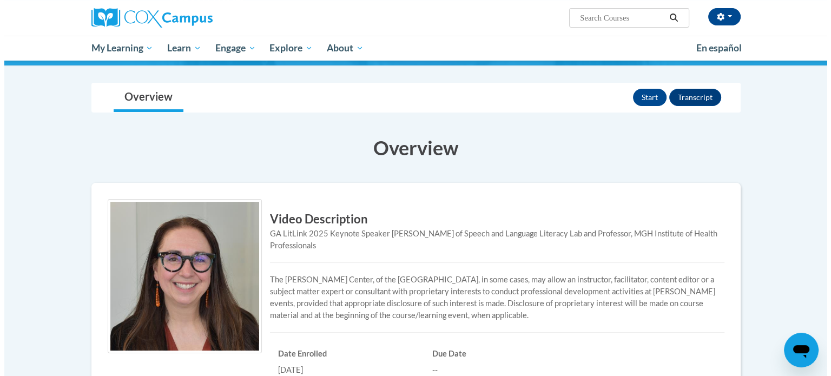
scroll to position [78, 0]
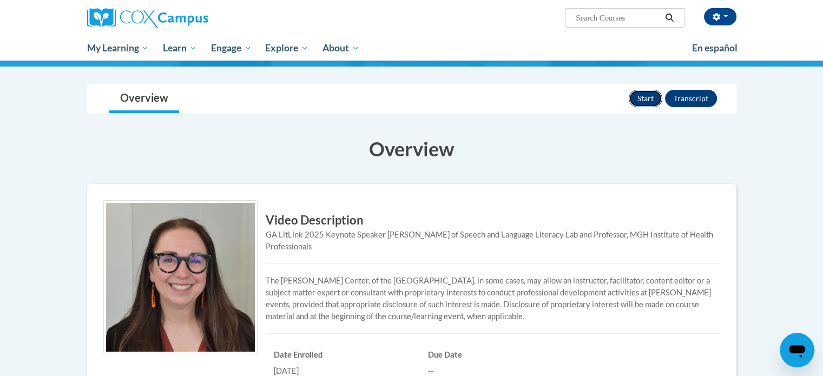
click at [646, 98] on button "Start" at bounding box center [645, 98] width 34 height 17
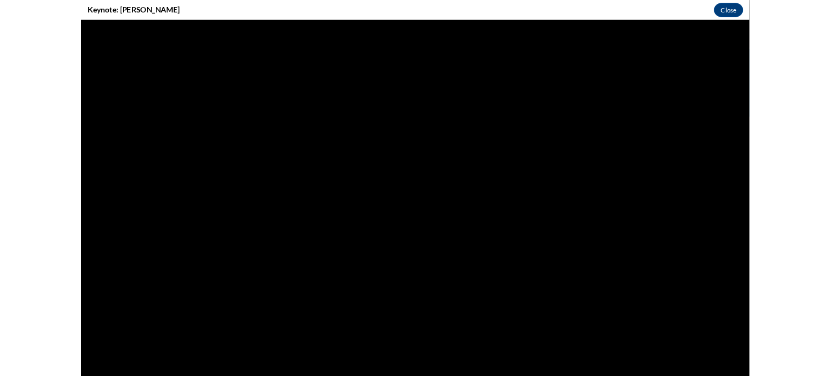
scroll to position [0, 0]
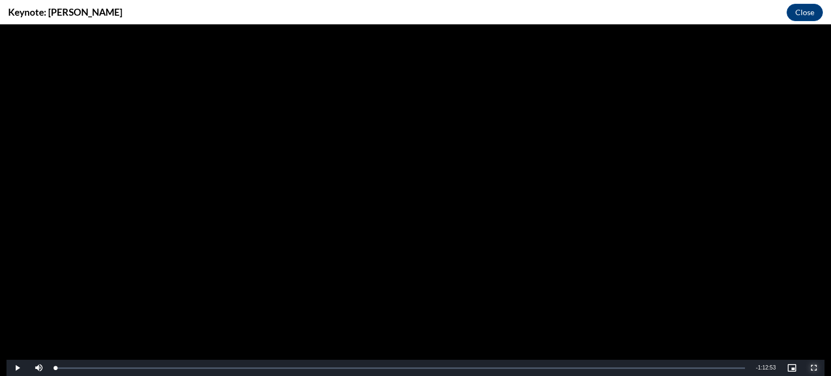
click at [816, 368] on span "Video Player" at bounding box center [814, 368] width 22 height 0
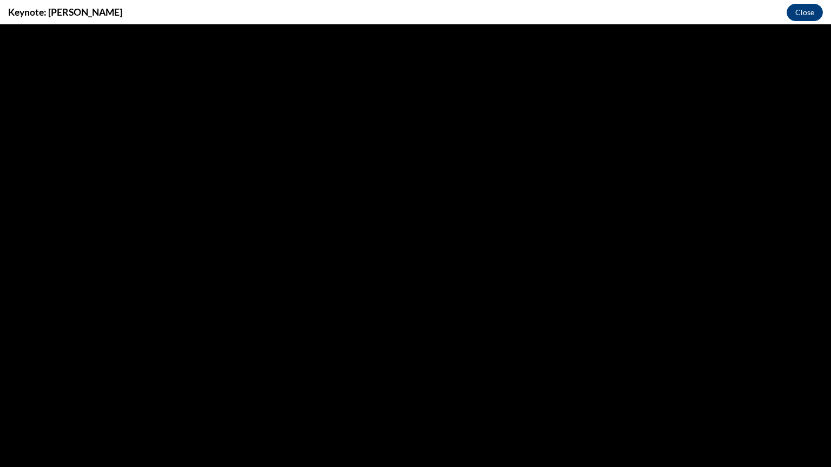
click at [11, 16] on span "Video Player" at bounding box center [17, 16] width 22 height 0
click at [820, 16] on span "Video Player" at bounding box center [814, 16] width 22 height 0
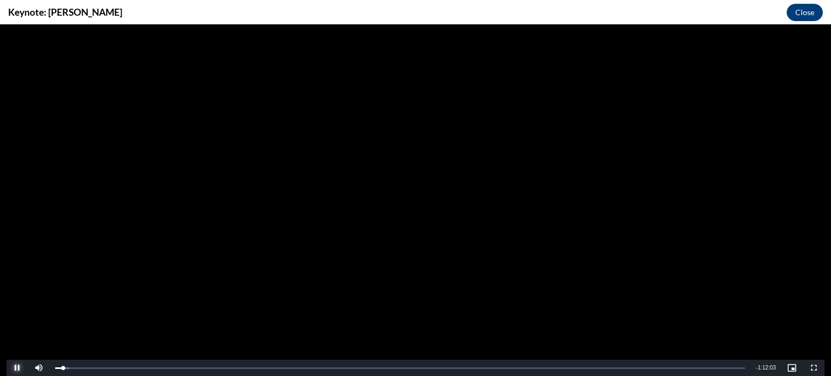
click at [17, 368] on span "Video Player" at bounding box center [17, 368] width 22 height 0
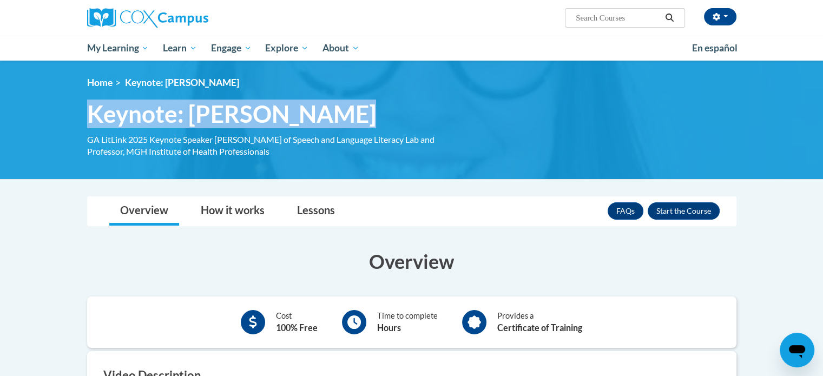
drag, startPoint x: 87, startPoint y: 115, endPoint x: 344, endPoint y: 115, distance: 257.5
click at [344, 115] on h1 "Keynote: [PERSON_NAME] GA LitLink 2025 Keynote Speaker [PERSON_NAME] Director o…" at bounding box center [273, 114] width 389 height 29
copy span "Keynote: [PERSON_NAME]"
